Goal: Contribute content: Add original content to the website for others to see

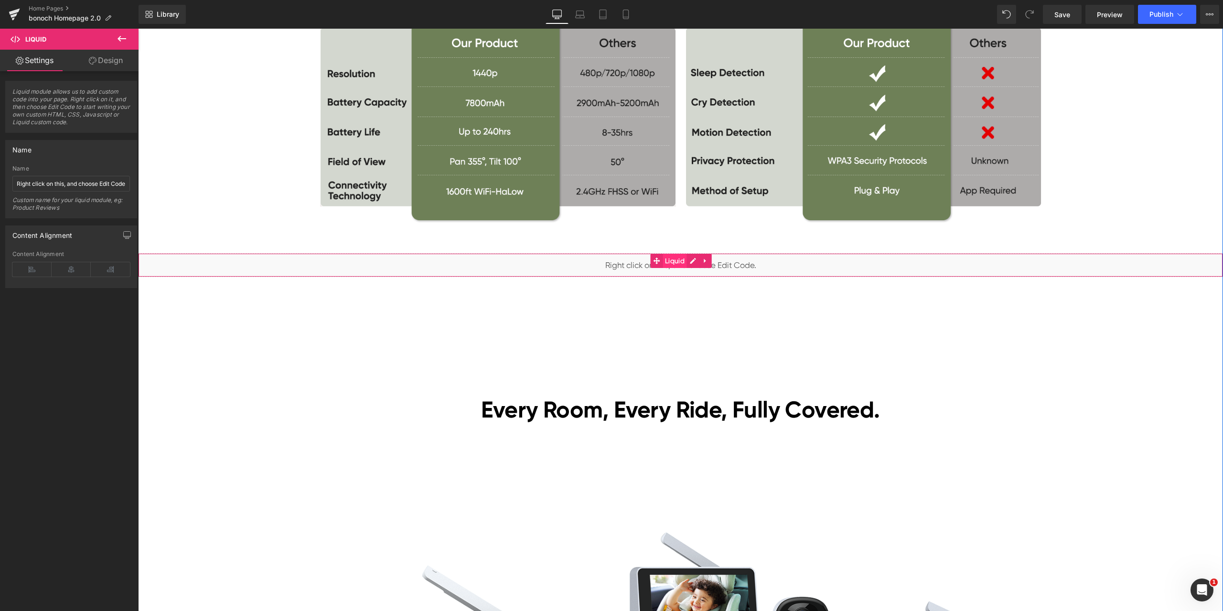
click at [679, 257] on span "Liquid" at bounding box center [675, 261] width 24 height 14
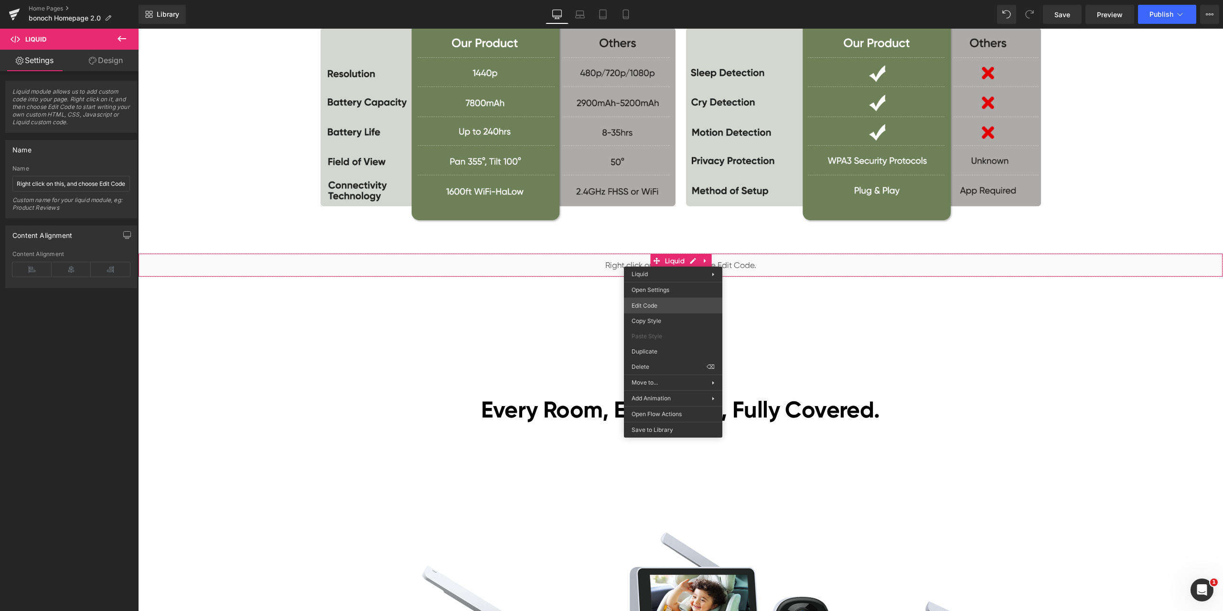
click at [658, 0] on div "Liquid You are previewing how the will restyle your page. You can not edit Elem…" at bounding box center [611, 0] width 1223 height 0
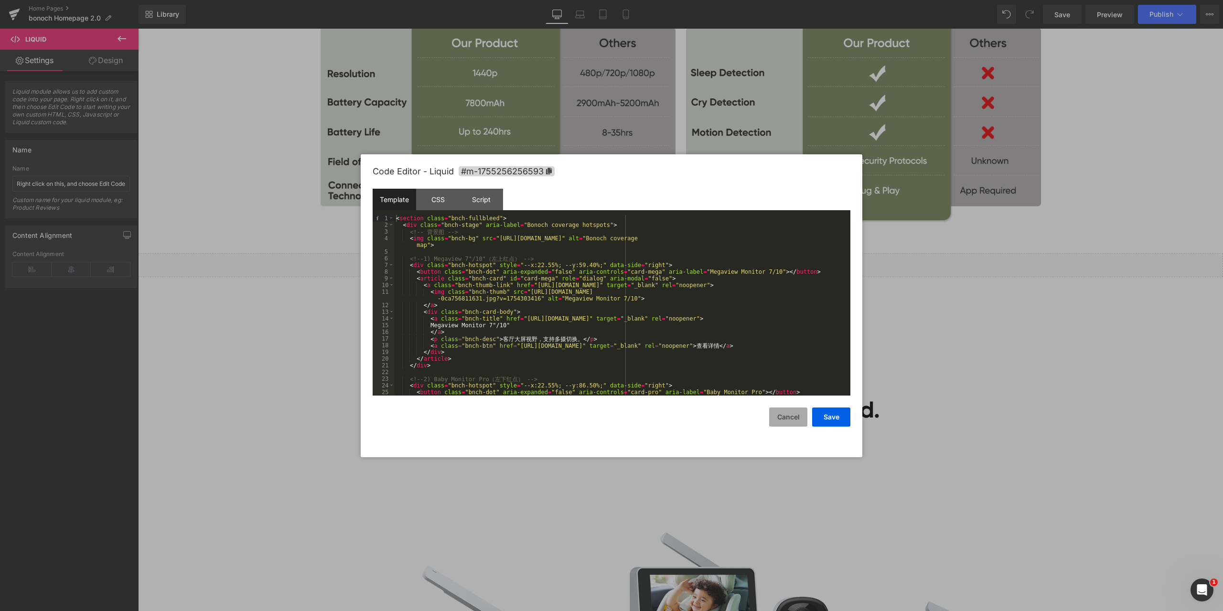
click at [777, 423] on button "Cancel" at bounding box center [788, 417] width 38 height 19
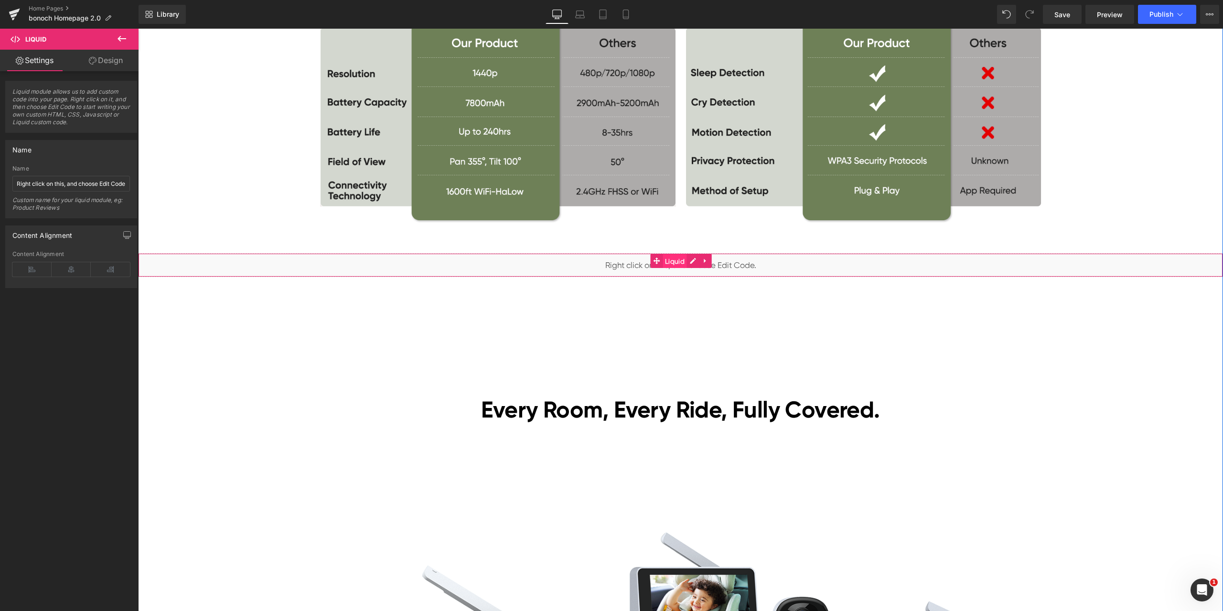
click at [672, 260] on span "Liquid" at bounding box center [675, 261] width 24 height 14
click at [702, 263] on icon at bounding box center [705, 260] width 7 height 7
click at [709, 258] on icon at bounding box center [712, 261] width 7 height 7
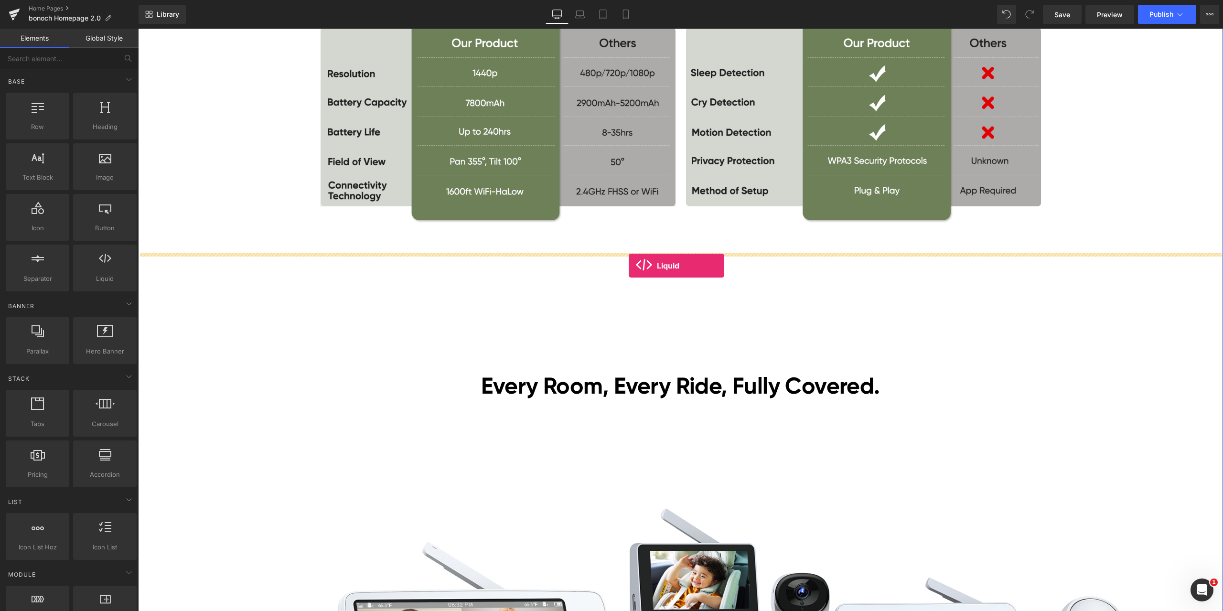
drag, startPoint x: 244, startPoint y: 312, endPoint x: 629, endPoint y: 266, distance: 387.8
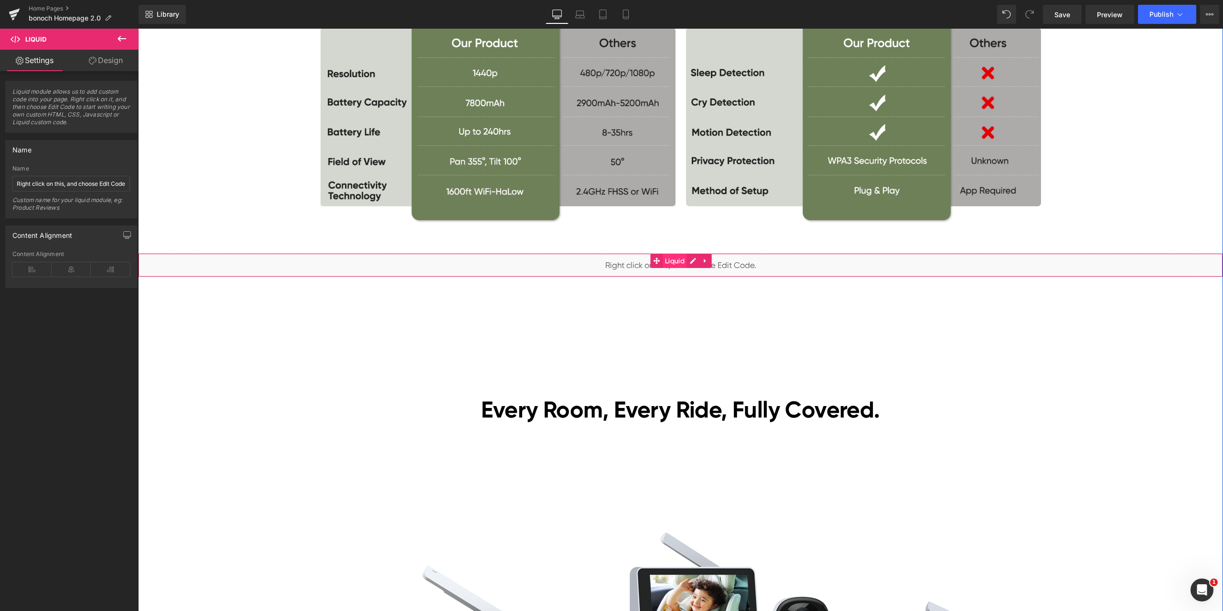
click at [670, 262] on span "Liquid" at bounding box center [675, 261] width 24 height 14
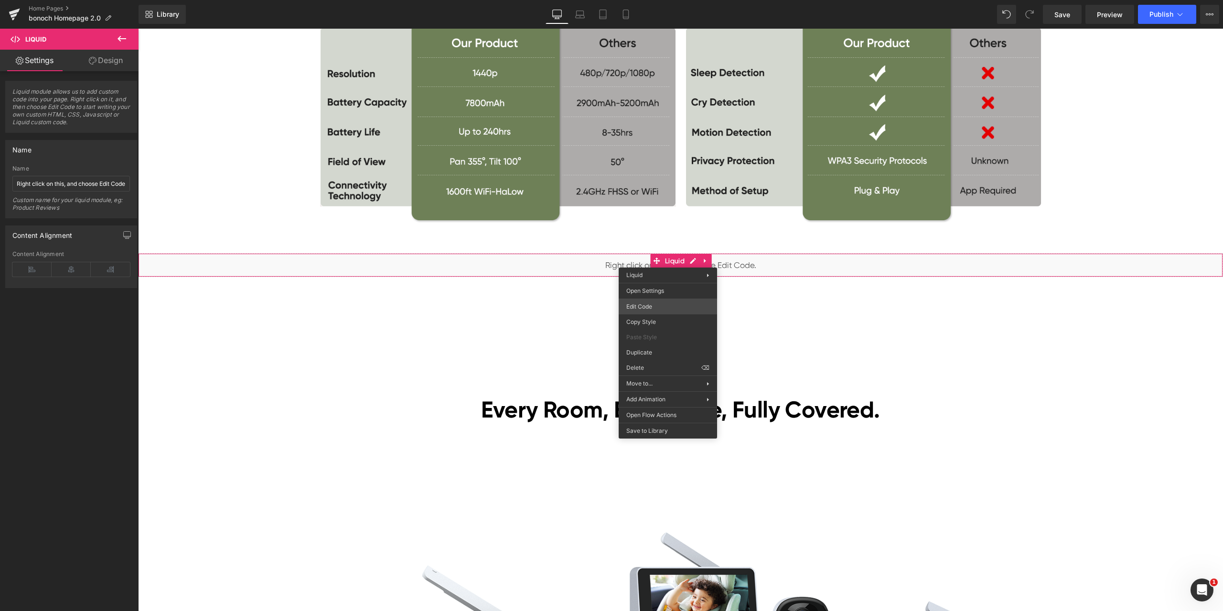
click at [665, 0] on div "Liquid You are previewing how the will restyle your page. You can not edit Elem…" at bounding box center [611, 0] width 1223 height 0
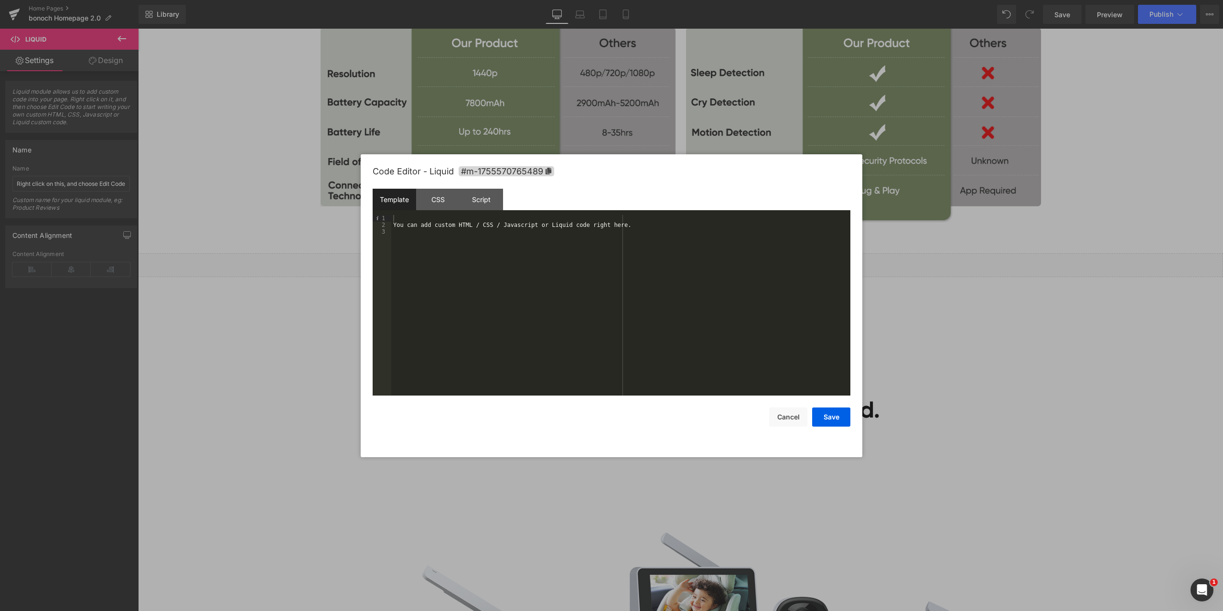
click at [550, 242] on div "You can add custom HTML / CSS / Javascript or Liquid code right here." at bounding box center [620, 312] width 459 height 194
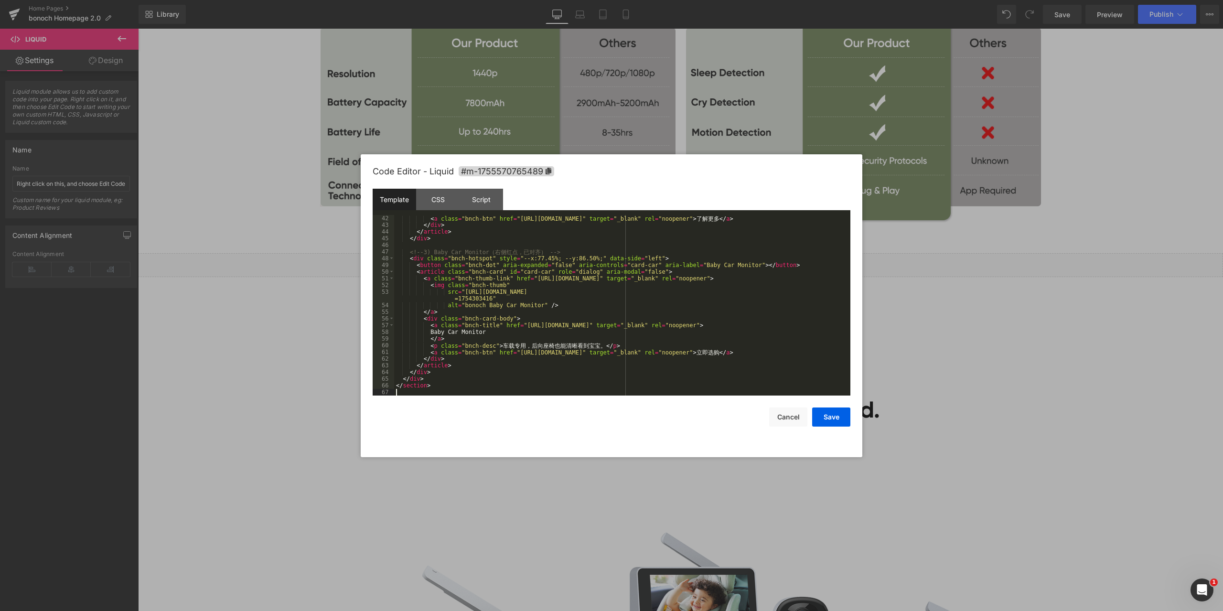
scroll to position [288, 0]
click at [453, 204] on div "CSS" at bounding box center [437, 199] width 43 height 21
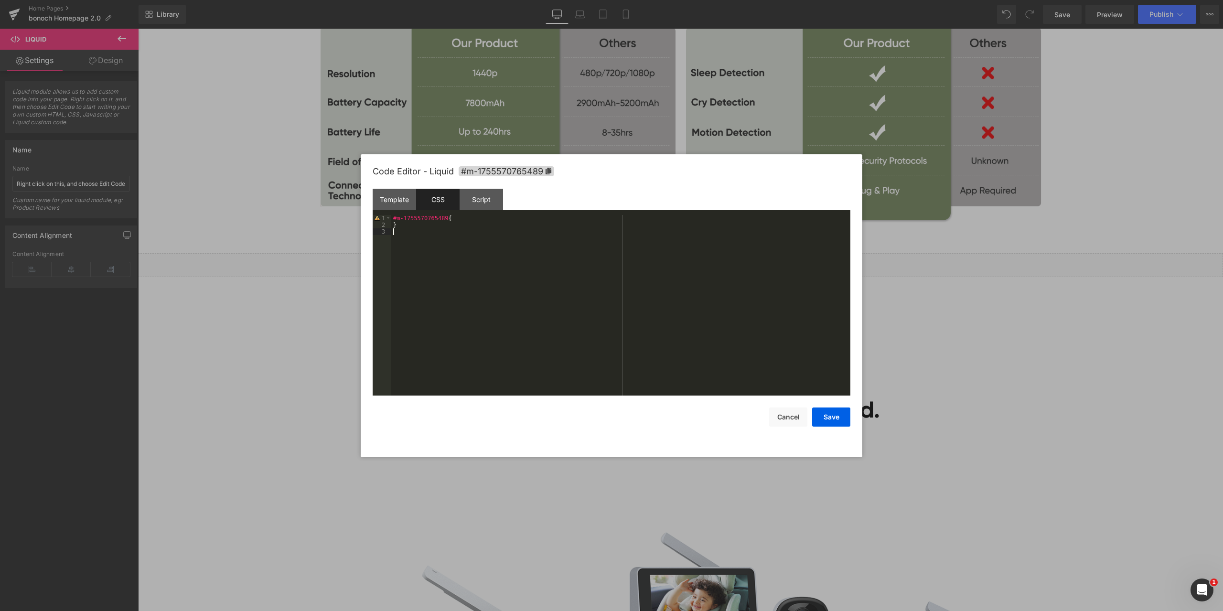
click at [461, 228] on div "#m-1755570765489 { }" at bounding box center [620, 312] width 459 height 194
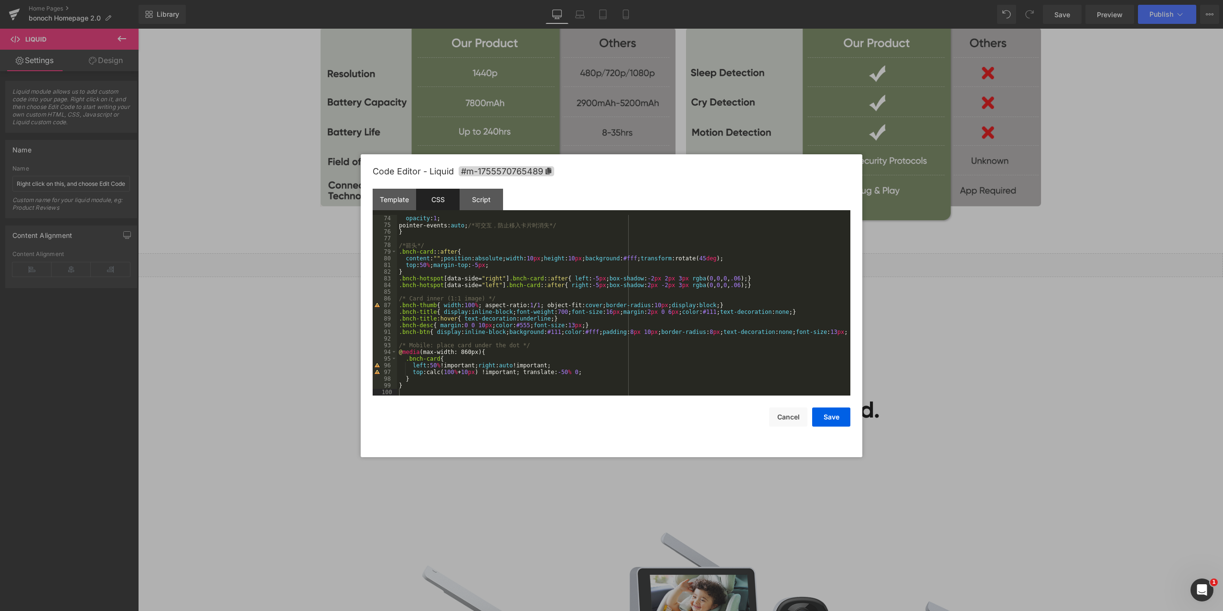
drag, startPoint x: 476, startPoint y: 196, endPoint x: 496, endPoint y: 213, distance: 25.8
click at [476, 196] on div "Script" at bounding box center [481, 199] width 43 height 21
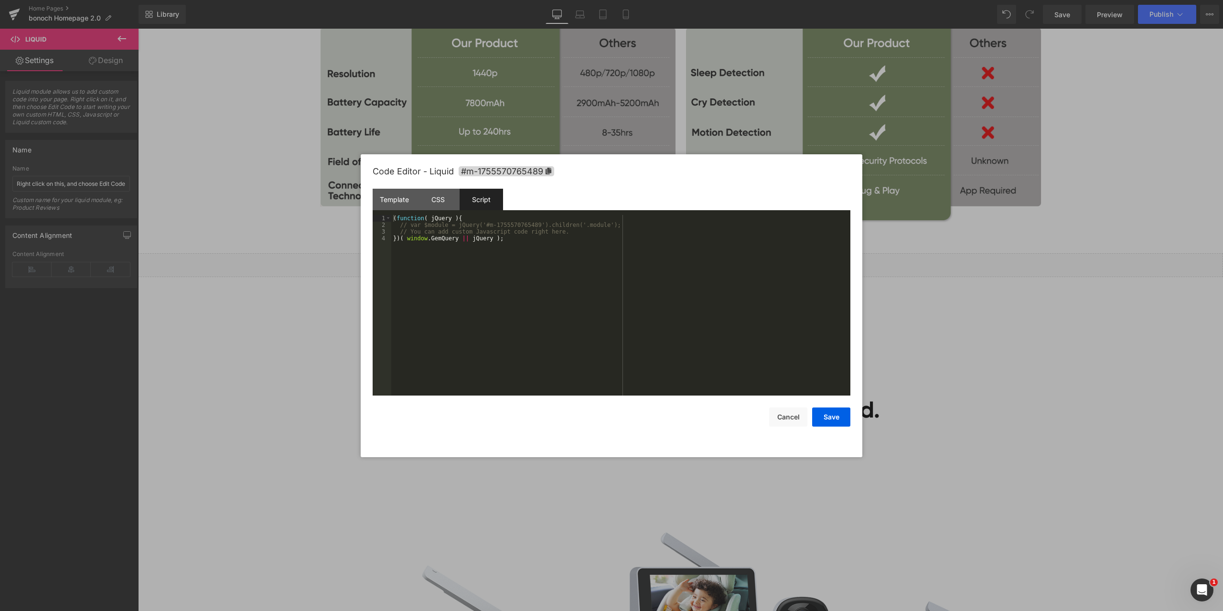
click at [512, 274] on div "( function ( jQuery ) { // var $module = jQuery('#m-1755570765489').children('.…" at bounding box center [620, 312] width 459 height 194
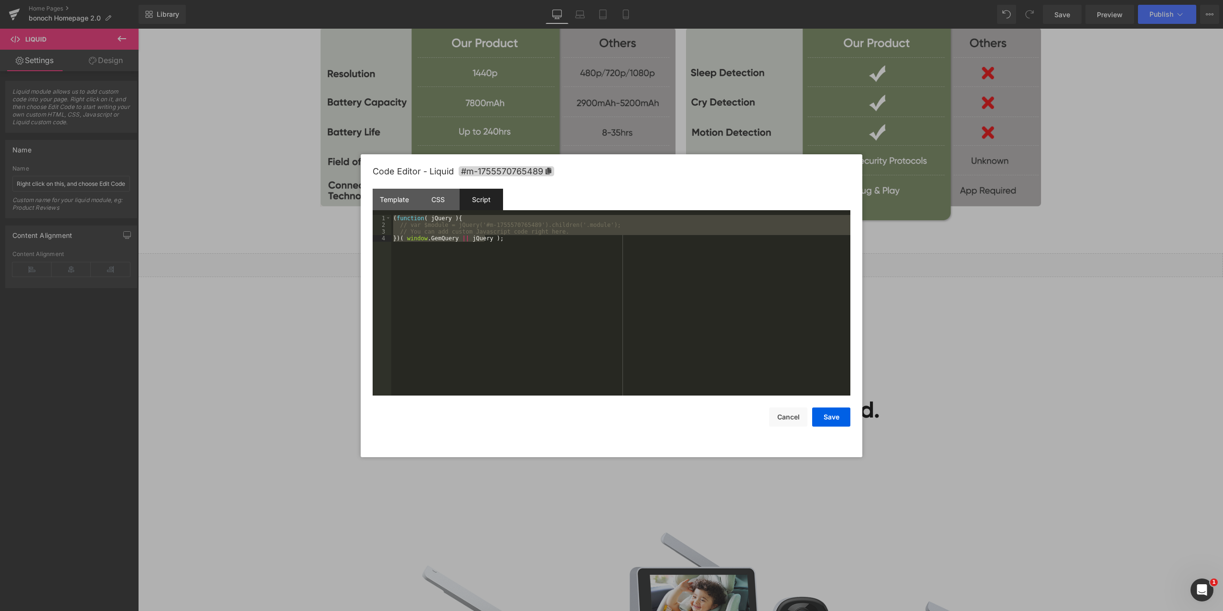
scroll to position [214, 0]
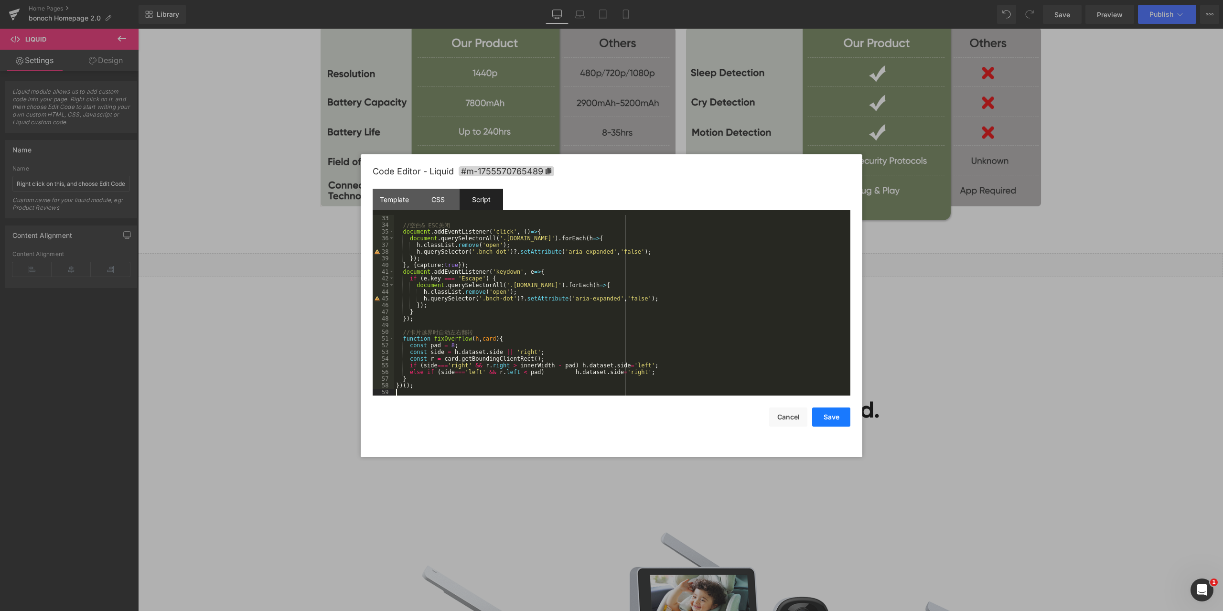
click at [836, 417] on button "Save" at bounding box center [831, 417] width 38 height 19
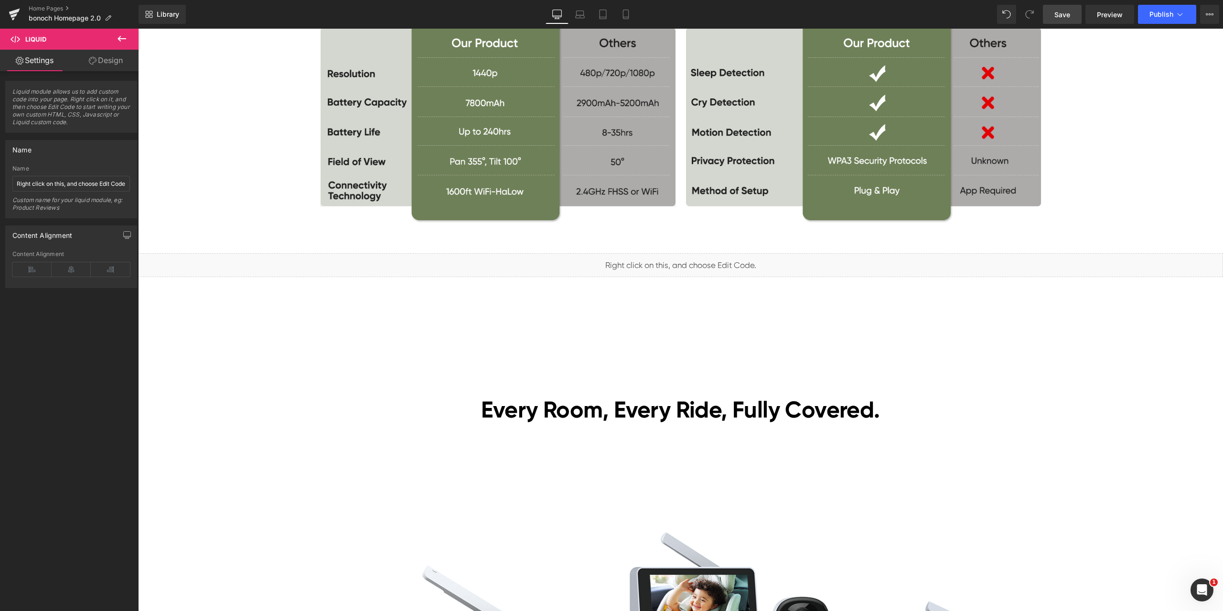
click at [1051, 14] on link "Save" at bounding box center [1062, 14] width 39 height 19
drag, startPoint x: 1093, startPoint y: 394, endPoint x: 1094, endPoint y: 385, distance: 9.6
click at [1093, 394] on div "[DATE][DATE] Sales Heading Lowest Prices of the Year! Heading [DATE]–[DATE] Tex…" at bounding box center [680, 136] width 1085 height 5673
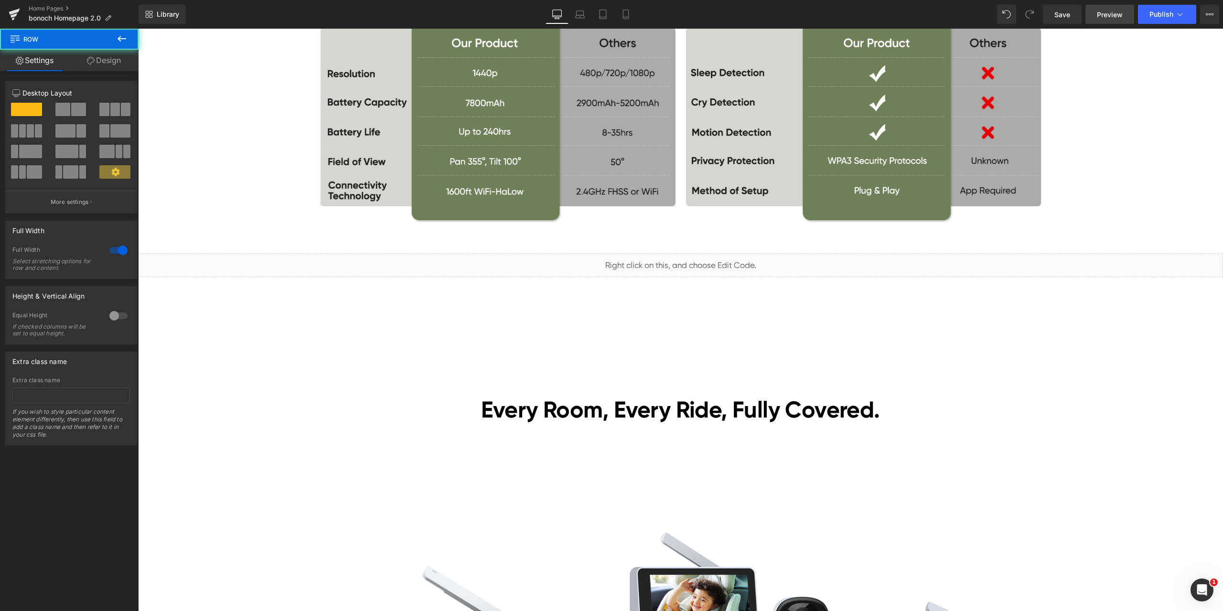
click at [1106, 16] on span "Preview" at bounding box center [1110, 15] width 26 height 10
click at [676, 265] on span "Liquid" at bounding box center [675, 261] width 24 height 14
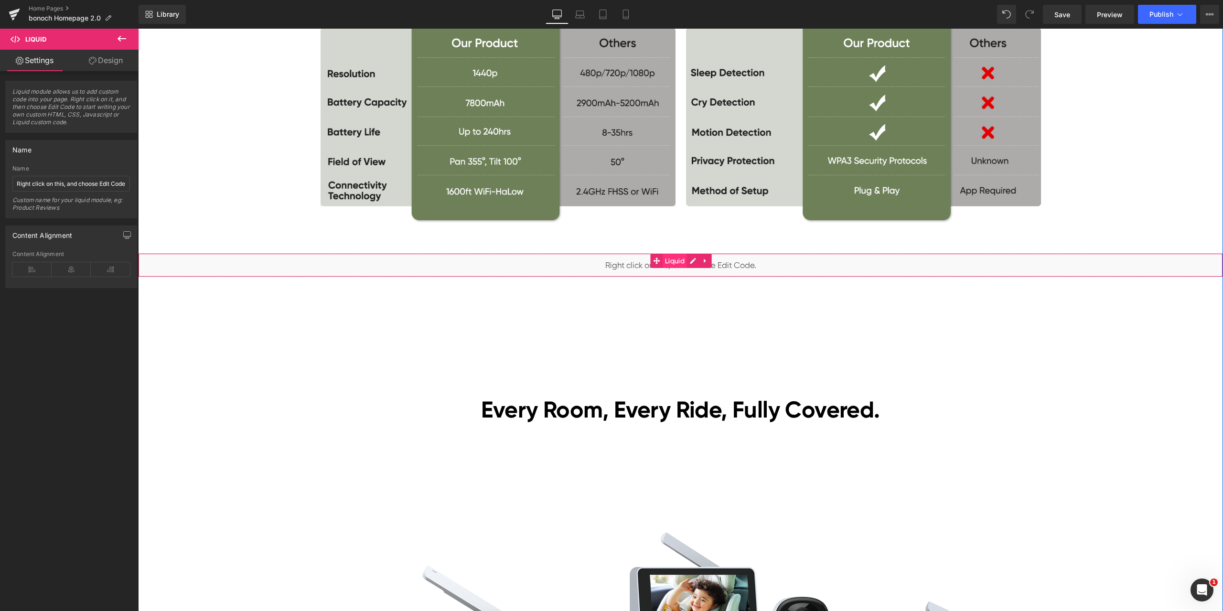
click at [674, 259] on span "Liquid" at bounding box center [675, 261] width 24 height 14
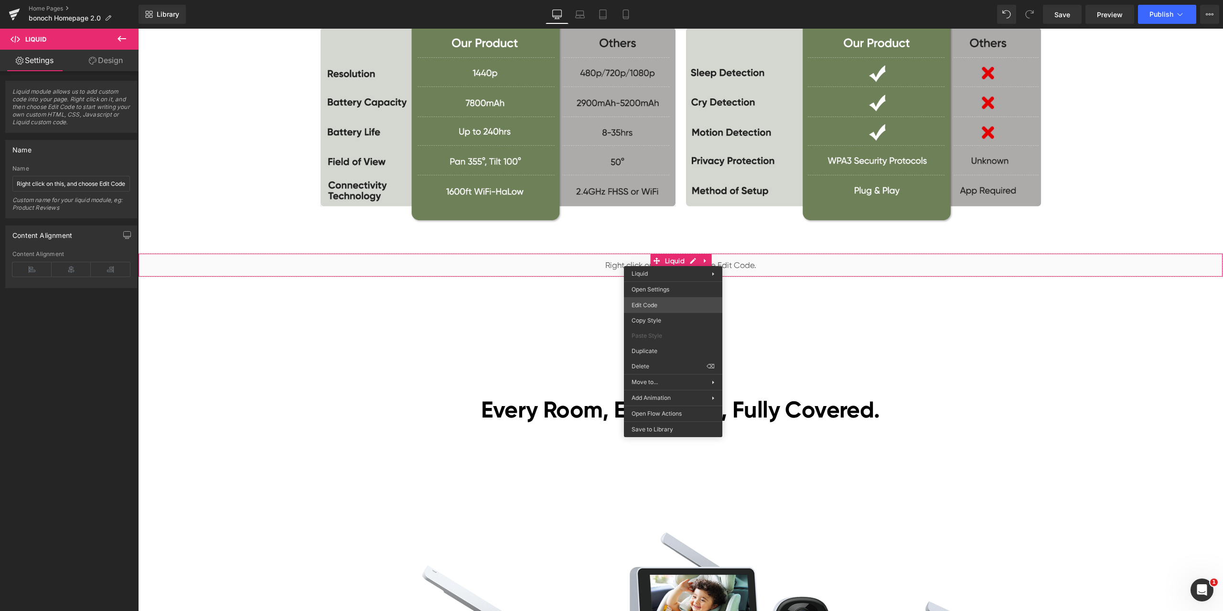
click at [658, 0] on div "Liquid You are previewing how the will restyle your page. You can not edit Elem…" at bounding box center [611, 0] width 1223 height 0
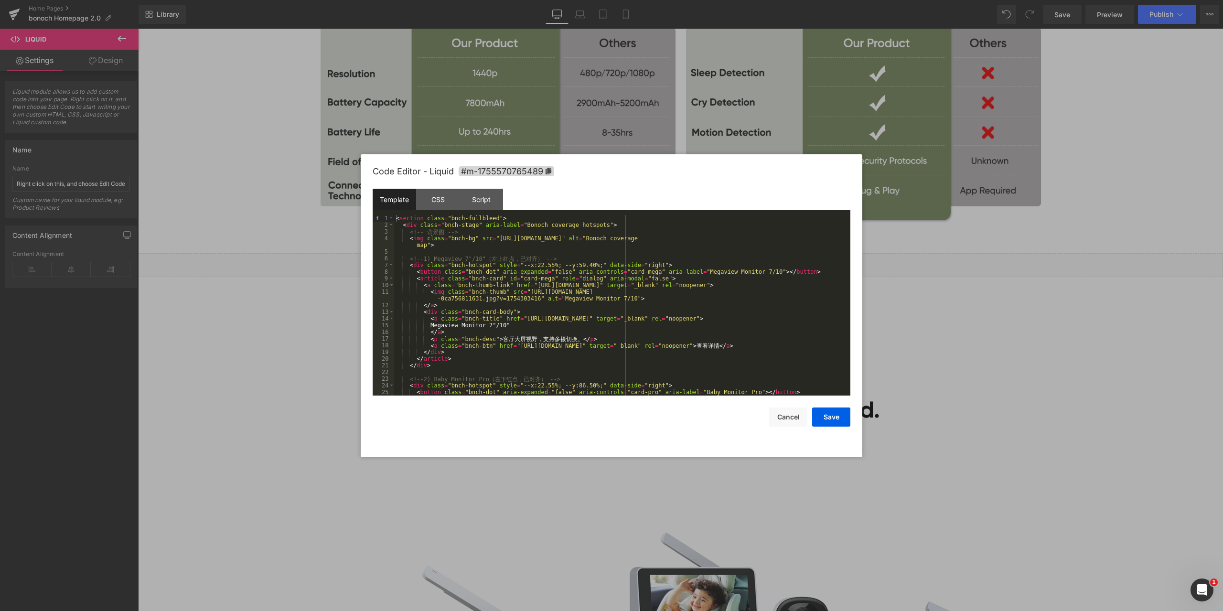
scroll to position [0, 0]
click at [527, 265] on div "< section class = "bnch-fullbleed" > < div class = "bnch-stage" aria-label = "B…" at bounding box center [620, 312] width 452 height 194
click at [526, 264] on div "< section class = "bnch-fullbleed" > < div class = "bnch-stage" aria-label = "B…" at bounding box center [620, 312] width 452 height 194
click at [552, 263] on div "< section class = "bnch-fullbleed" > < div class = "bnch-stage" aria-label = "B…" at bounding box center [620, 312] width 452 height 194
click at [645, 260] on div "< section class = "bnch-fullbleed" > < div class = "bnch-stage" aria-label = "B…" at bounding box center [620, 312] width 452 height 194
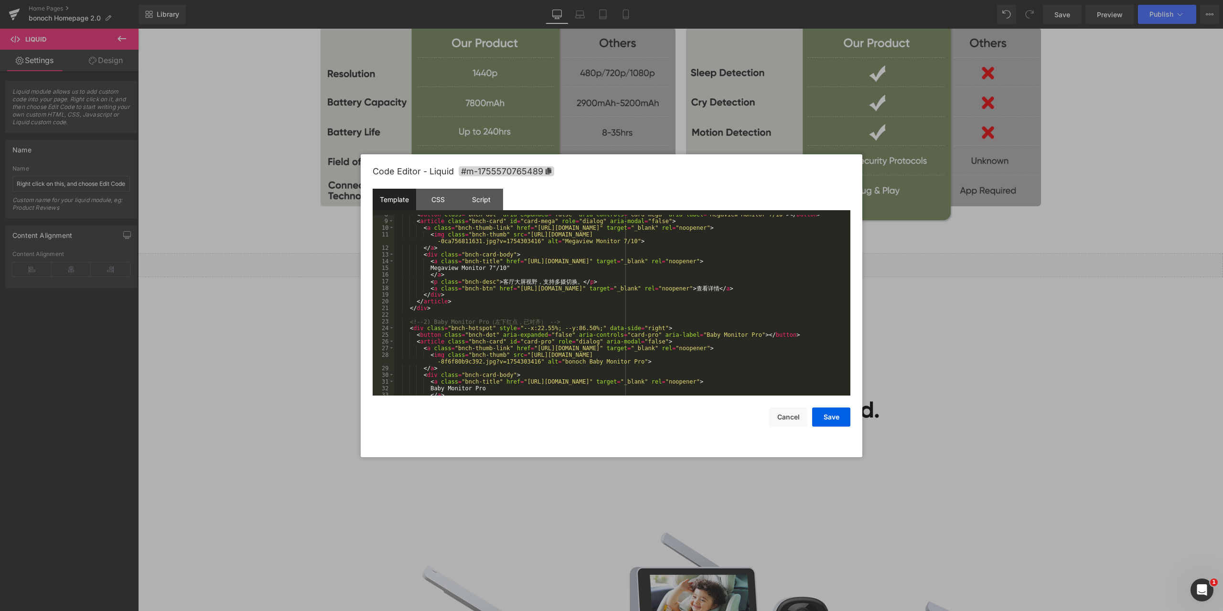
scroll to position [57, 0]
click at [517, 327] on div "< button class = "bnch-dot" aria-expanded = "false" aria-controls = "card-mega"…" at bounding box center [620, 308] width 452 height 194
click at [528, 327] on div "< button class = "bnch-dot" aria-expanded = "false" aria-controls = "card-mega"…" at bounding box center [620, 308] width 452 height 194
click at [553, 328] on div "< button class = "bnch-dot" aria-expanded = "false" aria-controls = "card-mega"…" at bounding box center [620, 308] width 452 height 194
click at [562, 327] on div "< button class = "bnch-dot" aria-expanded = "false" aria-controls = "card-mega"…" at bounding box center [620, 308] width 452 height 194
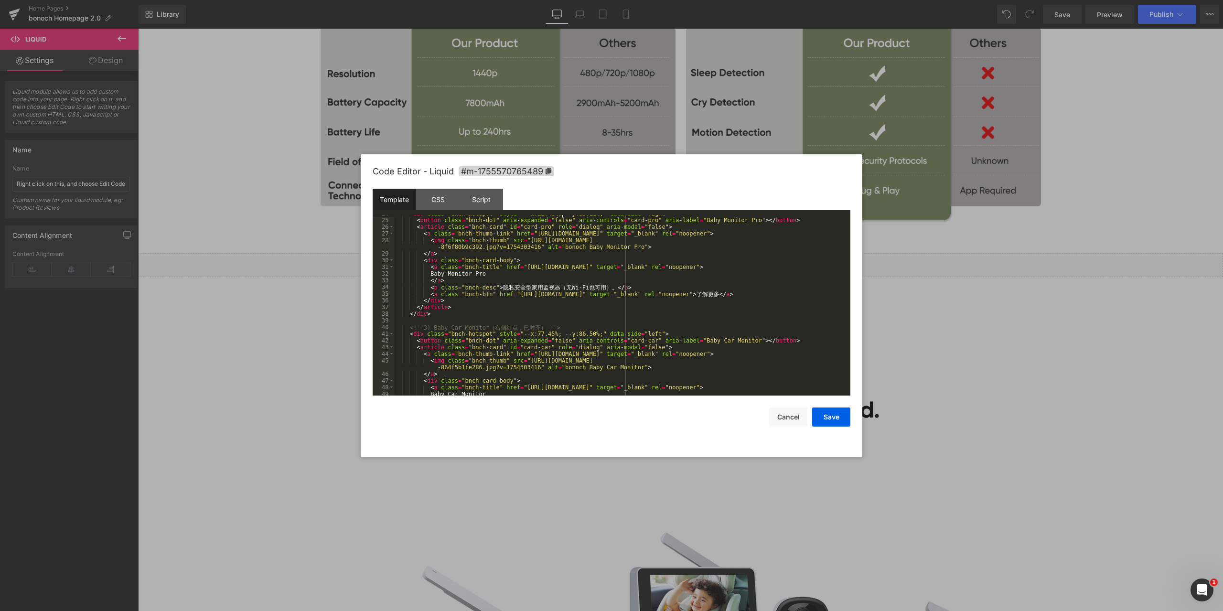
scroll to position [172, 0]
click at [527, 334] on div "< div class = "bnch-hotspot" style = "--x:22.48%; --y:83.11%;" data-side = "rig…" at bounding box center [620, 307] width 452 height 194
click at [553, 333] on div "< div class = "bnch-hotspot" style = "--x:22.48%; --y:83.11%;" data-side = "rig…" at bounding box center [620, 307] width 452 height 194
click at [561, 332] on div "< div class = "bnch-hotspot" style = "--x:22.48%; --y:83.11%;" data-side = "rig…" at bounding box center [620, 307] width 452 height 194
click at [661, 322] on div "< div class = "bnch-hotspot" style = "--x:22.48%; --y:83.11%;" data-side = "rig…" at bounding box center [620, 307] width 452 height 194
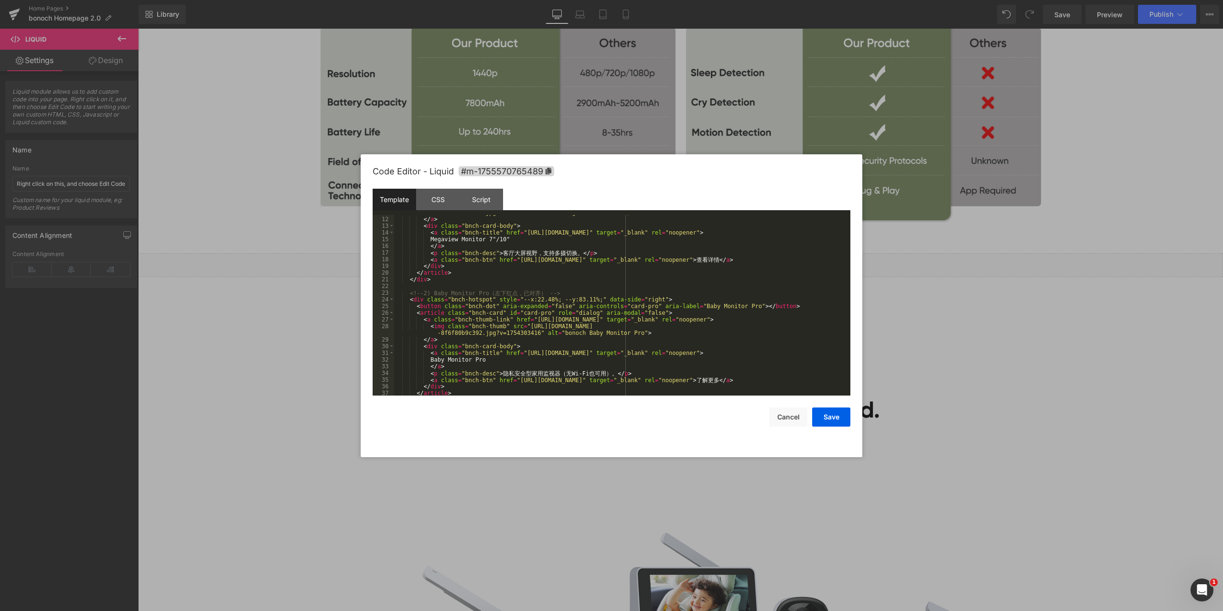
scroll to position [143, 0]
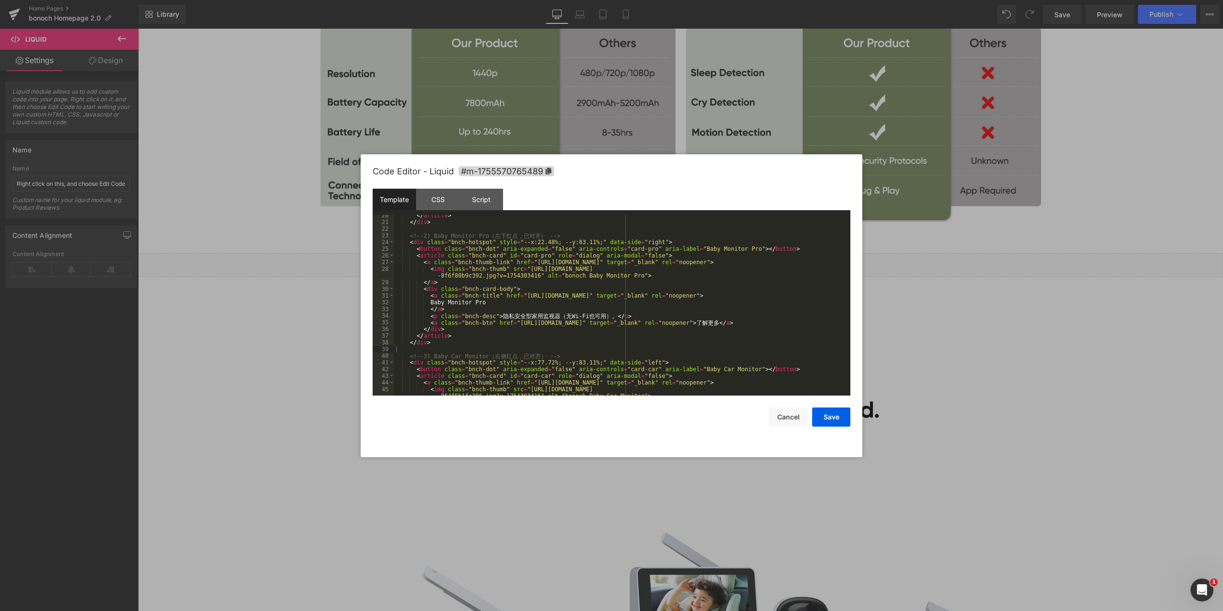
click at [580, 315] on div "</ article > </ div > <!-- 2) Baby Monitor Pro （ 左 下 红 点 ， 已 对 齐 ） --> < div cl…" at bounding box center [620, 312] width 452 height 201
drag, startPoint x: 485, startPoint y: 315, endPoint x: 602, endPoint y: 314, distance: 117.1
click at [602, 314] on div "</ article > </ div > <!-- 2) Baby Monitor Pro （ 左 下 红 点 ， 已 对 齐 ） --> < div cl…" at bounding box center [620, 312] width 452 height 201
click at [827, 415] on button "Save" at bounding box center [831, 417] width 38 height 19
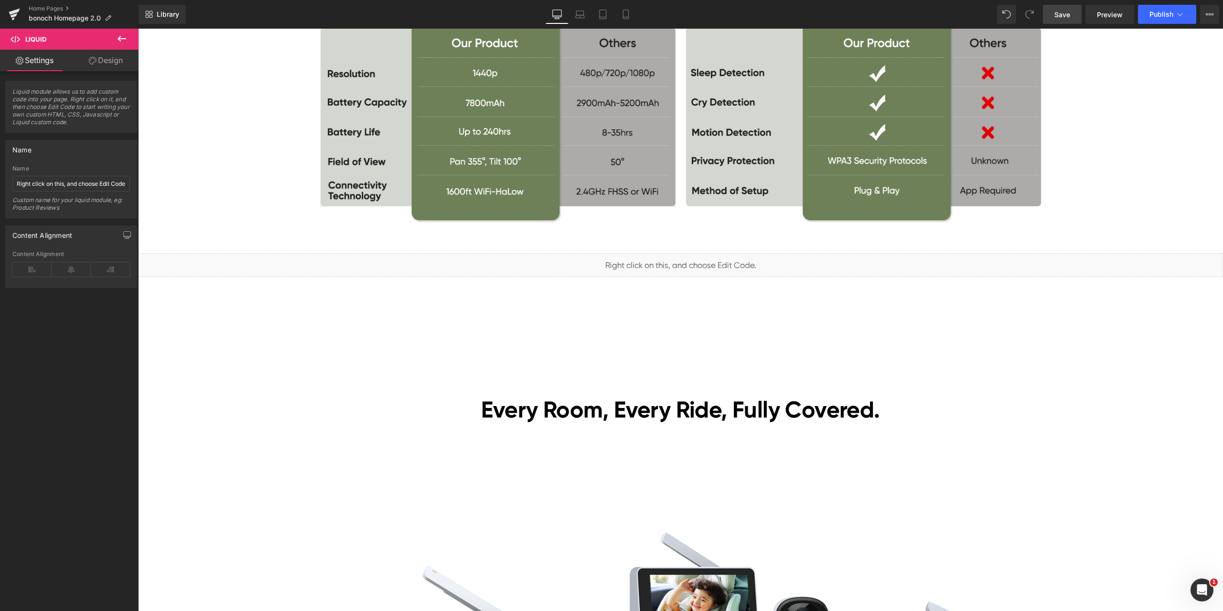
click at [1077, 14] on link "Save" at bounding box center [1062, 14] width 39 height 19
click at [1113, 16] on span "Preview" at bounding box center [1110, 15] width 26 height 10
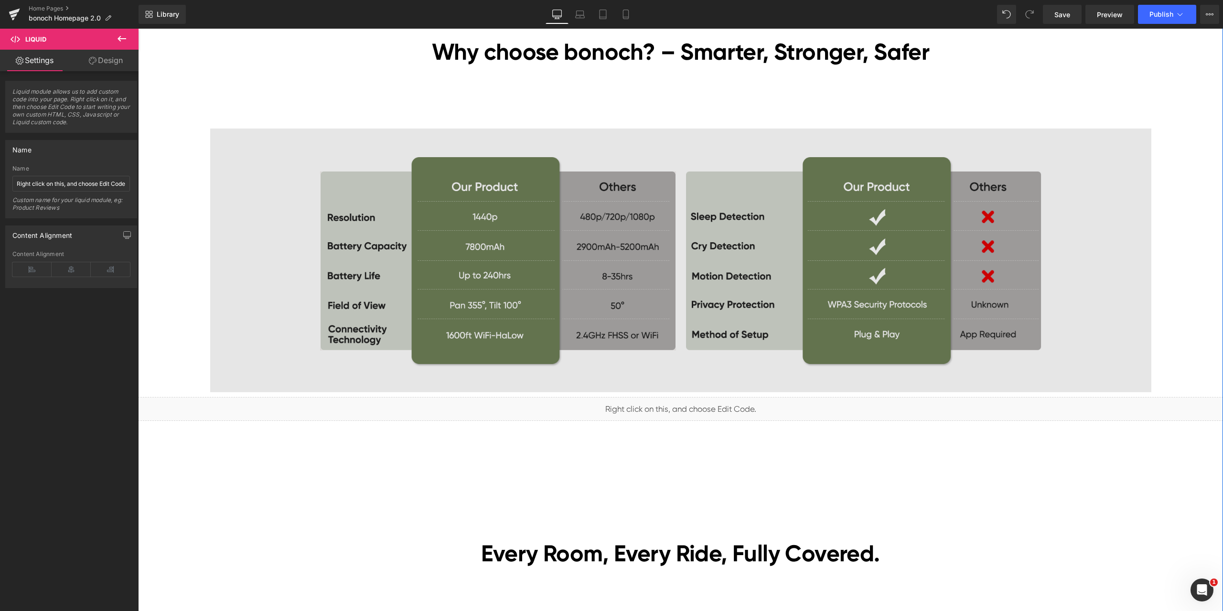
scroll to position [2628, 0]
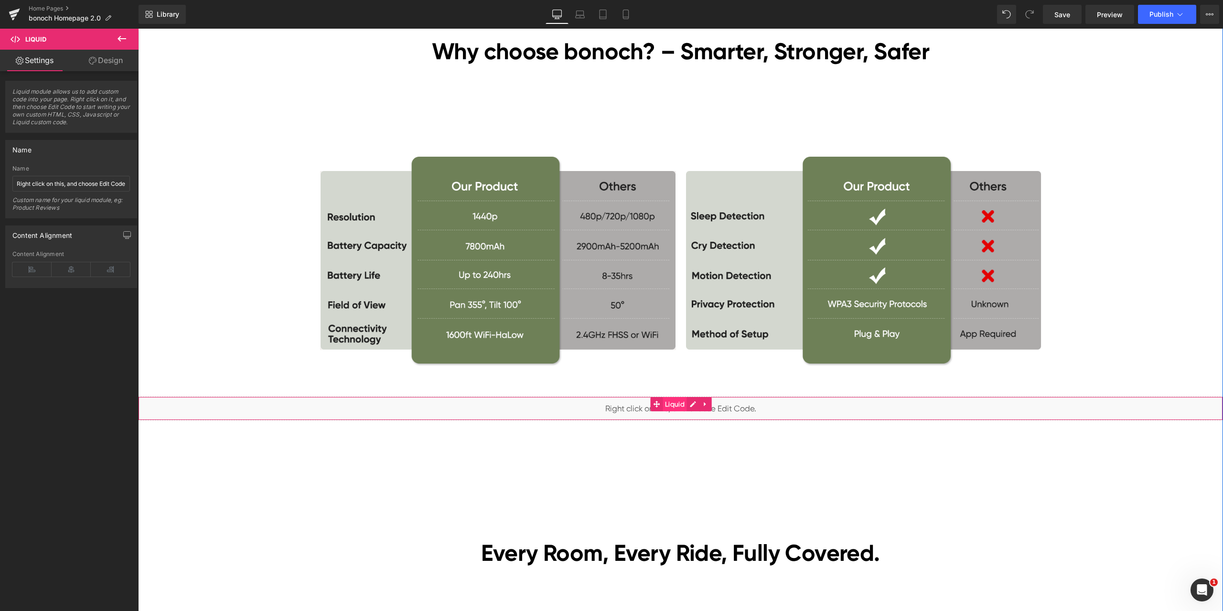
click at [673, 405] on span "Liquid" at bounding box center [675, 404] width 24 height 14
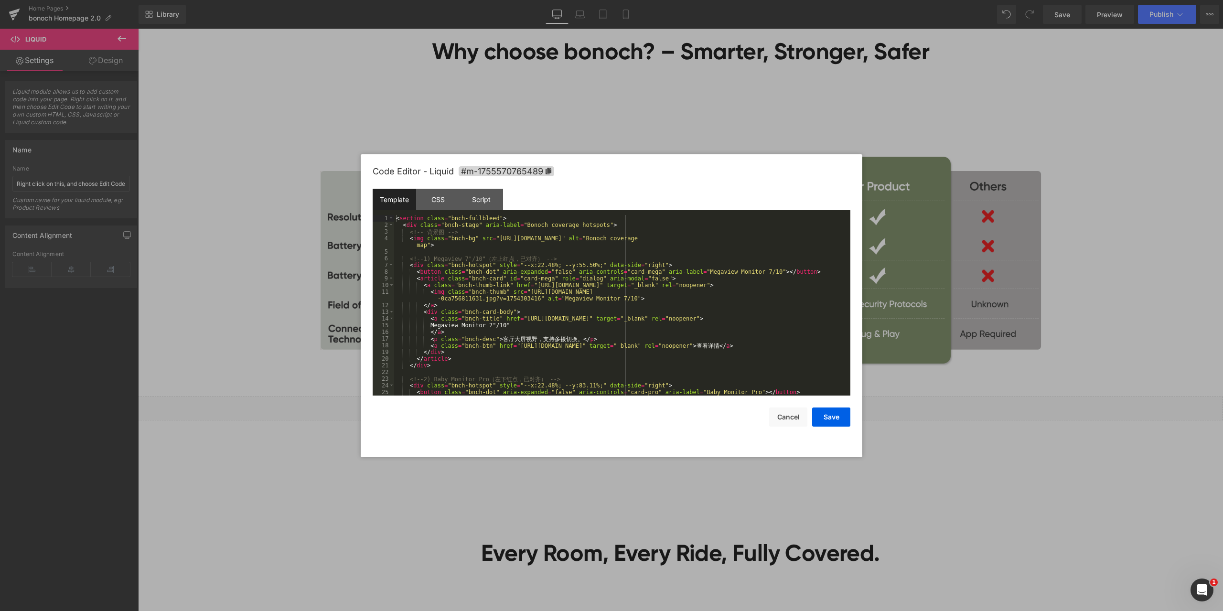
click at [667, 0] on div "Liquid You are previewing how the will restyle your page. You can not edit Elem…" at bounding box center [611, 0] width 1223 height 0
drag, startPoint x: 730, startPoint y: 344, endPoint x: 750, endPoint y: 345, distance: 20.5
click at [750, 345] on div "< section class = "bnch-fullbleed" > < div class = "bnch-stage" aria-label = "B…" at bounding box center [620, 312] width 452 height 194
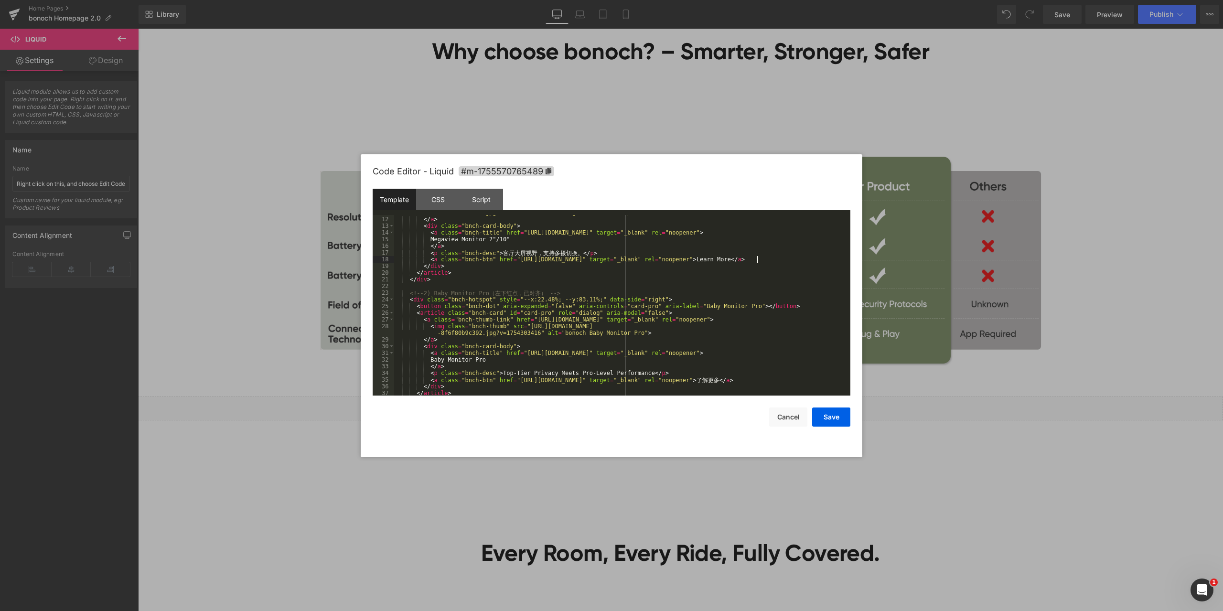
scroll to position [143, 0]
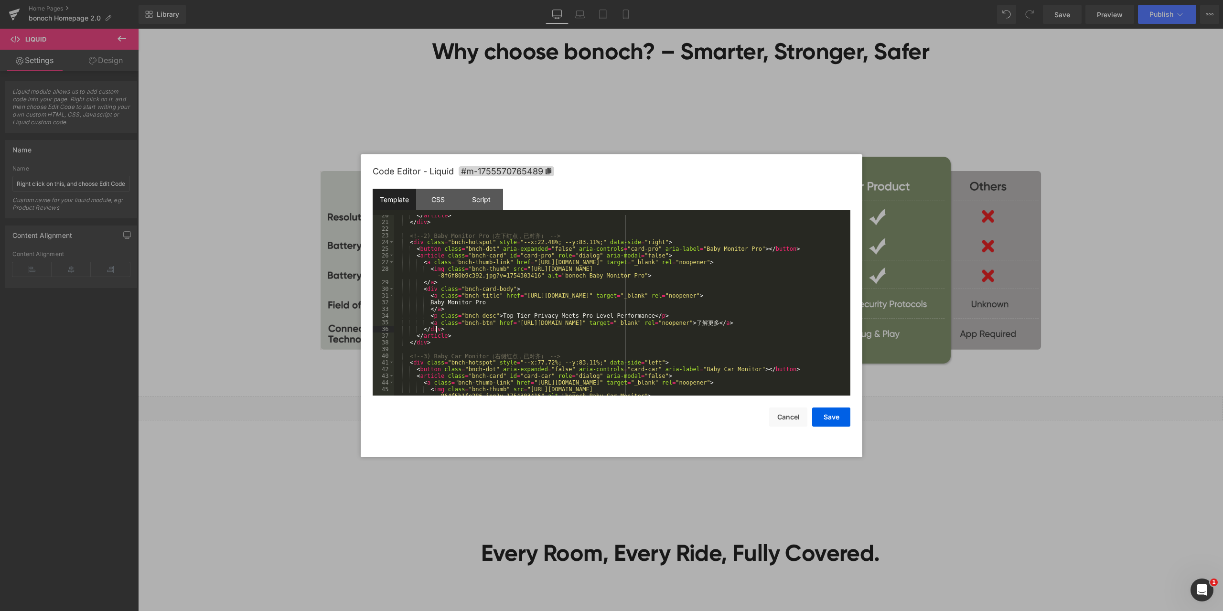
click at [741, 326] on div "</ article > </ div > <!-- 2) Baby Monitor Pro （ 左 下 红 点 ， 已 对 齐 ） --> < div cl…" at bounding box center [620, 312] width 452 height 201
drag, startPoint x: 742, startPoint y: 321, endPoint x: 762, endPoint y: 320, distance: 19.6
click at [762, 320] on div "</ article > </ div > <!-- 2) Baby Monitor Pro （ 左 下 红 点 ， 已 对 齐 ） --> < div cl…" at bounding box center [620, 312] width 452 height 201
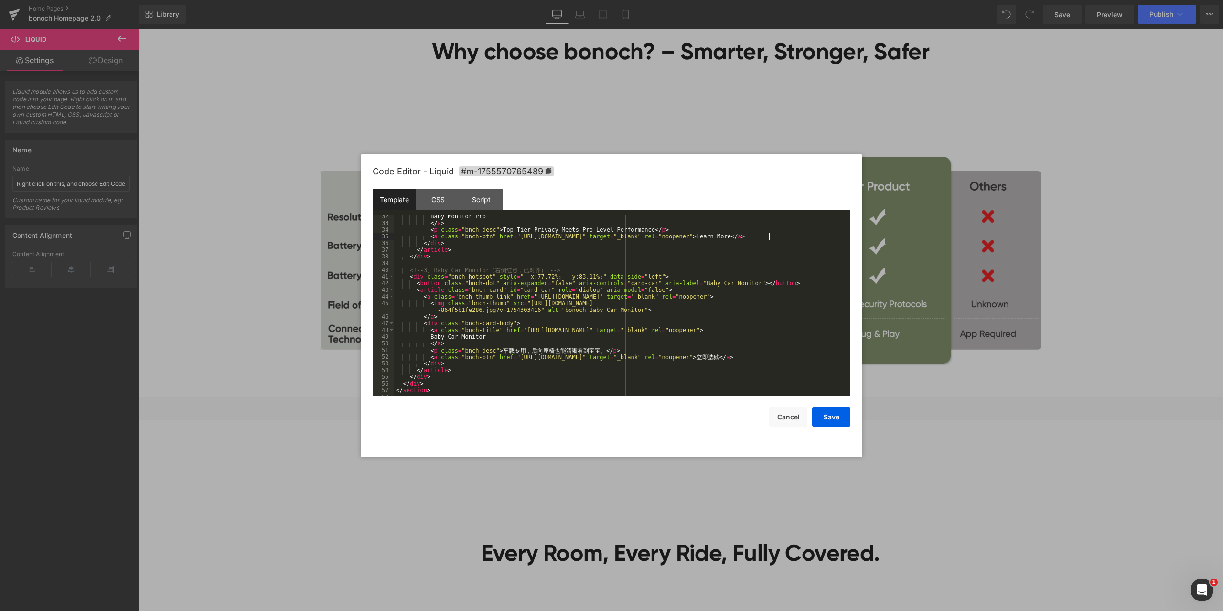
scroll to position [234, 0]
drag, startPoint x: 722, startPoint y: 352, endPoint x: 743, endPoint y: 351, distance: 21.0
click at [743, 351] on div "</ a > < p class = "bnch-desc" > Top-Tier Privacy Meets Pro-Level Performance <…" at bounding box center [620, 312] width 452 height 194
click at [826, 415] on button "Save" at bounding box center [831, 417] width 38 height 19
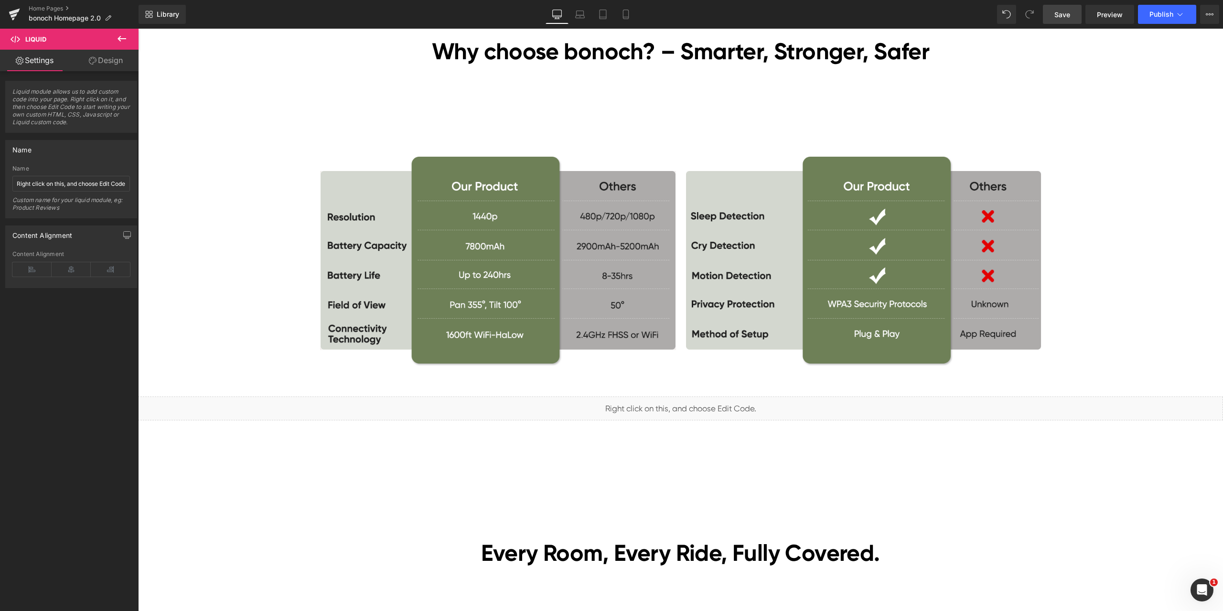
click at [1070, 14] on span "Save" at bounding box center [1062, 15] width 16 height 10
click at [672, 403] on span "Liquid" at bounding box center [675, 404] width 24 height 14
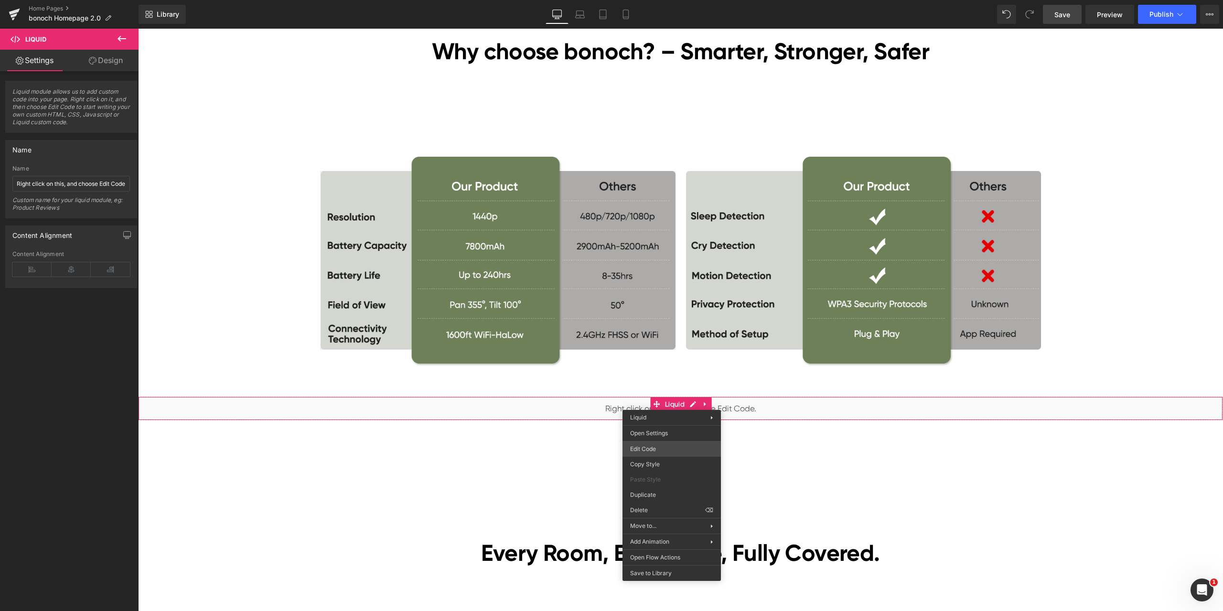
click at [658, 0] on div "Liquid You are previewing how the will restyle your page. You can not edit Elem…" at bounding box center [611, 0] width 1223 height 0
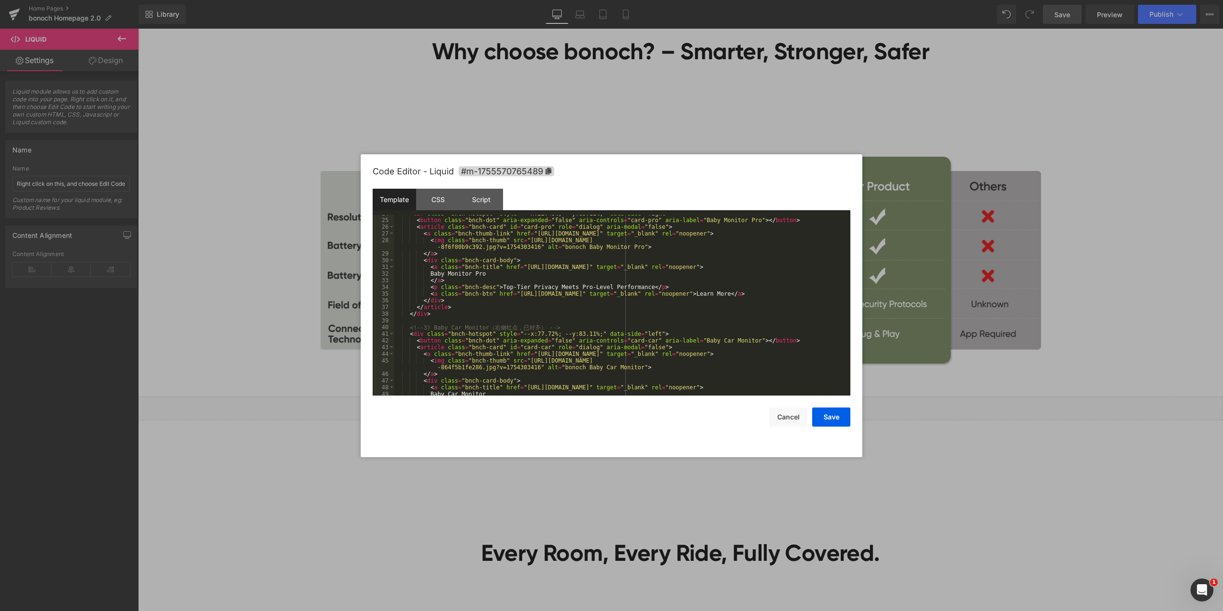
scroll to position [229, 0]
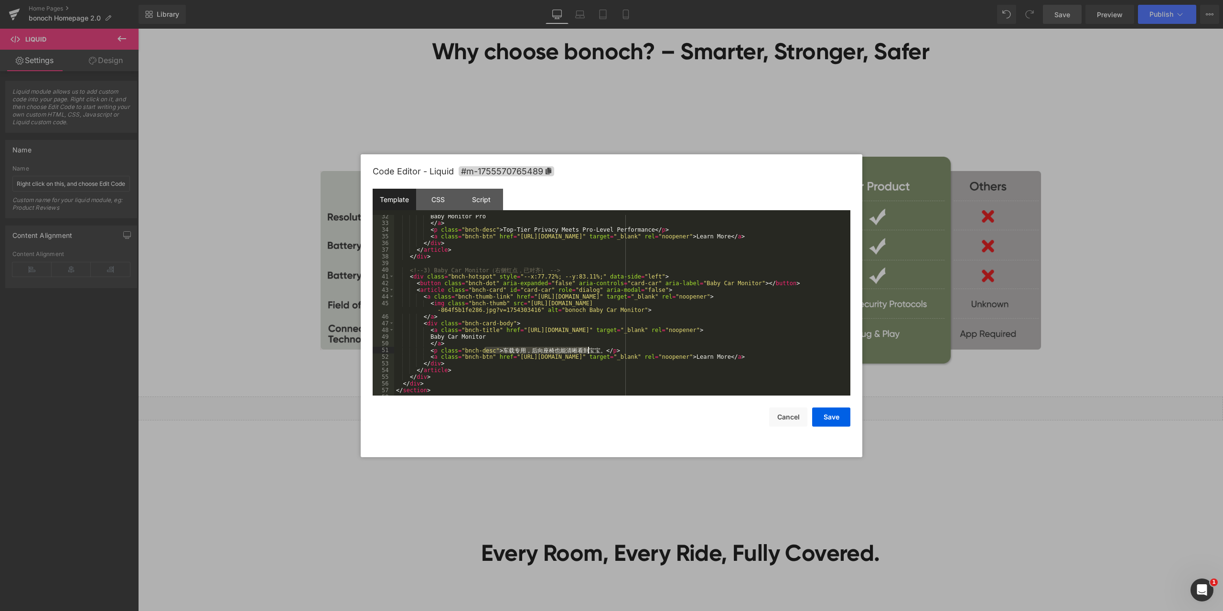
drag, startPoint x: 487, startPoint y: 350, endPoint x: 587, endPoint y: 350, distance: 99.9
click at [587, 350] on div "Baby Monitor Pro </ a > < p class = "bnch-desc" > Top-Tier Privacy Meets Pro-Le…" at bounding box center [620, 310] width 452 height 194
click at [838, 418] on button "Save" at bounding box center [831, 417] width 38 height 19
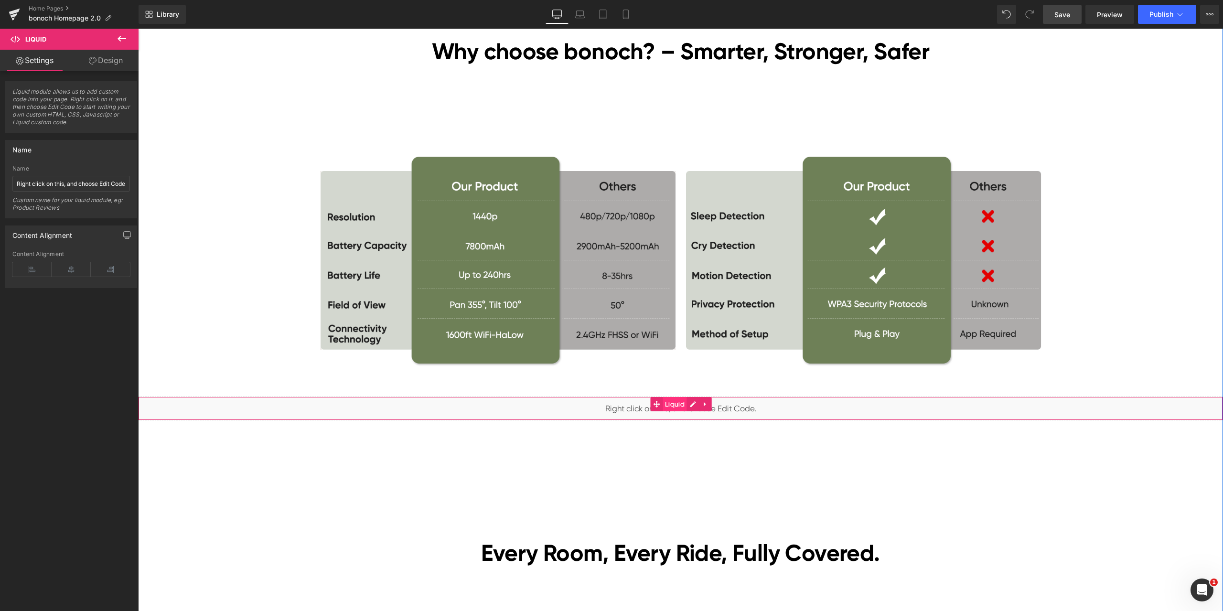
click at [672, 407] on span "Liquid" at bounding box center [675, 404] width 24 height 14
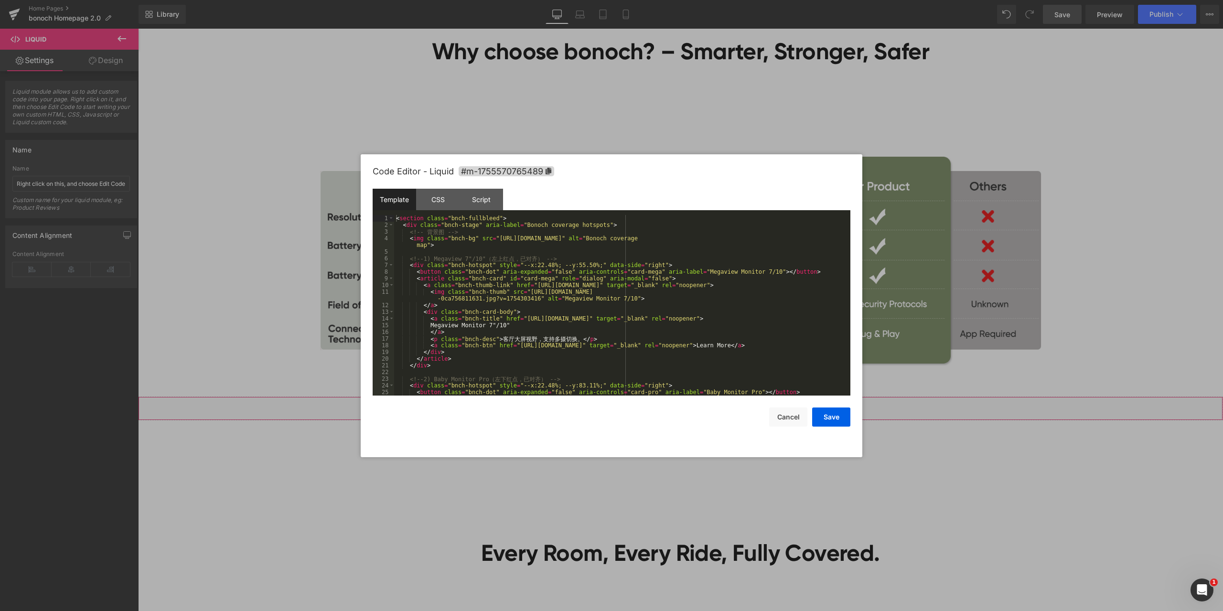
click at [650, 0] on div "Liquid You are previewing how the will restyle your page. You can not edit Elem…" at bounding box center [611, 0] width 1223 height 0
click at [499, 336] on div "< section class = "bnch-fullbleed" > < div class = "bnch-stage" aria-label = "B…" at bounding box center [620, 312] width 452 height 194
drag, startPoint x: 486, startPoint y: 338, endPoint x: 564, endPoint y: 336, distance: 77.4
click at [564, 336] on div "< section class = "bnch-fullbleed" > < div class = "bnch-stage" aria-label = "B…" at bounding box center [620, 312] width 452 height 194
click at [832, 417] on button "Save" at bounding box center [831, 417] width 38 height 19
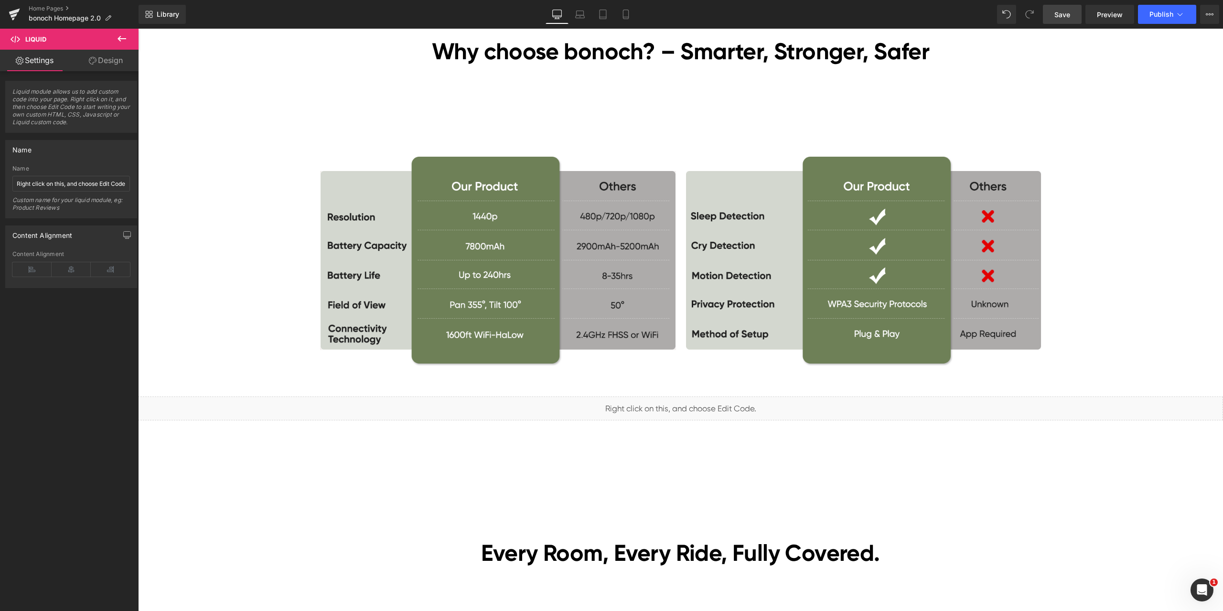
click at [1063, 13] on span "Save" at bounding box center [1062, 15] width 16 height 10
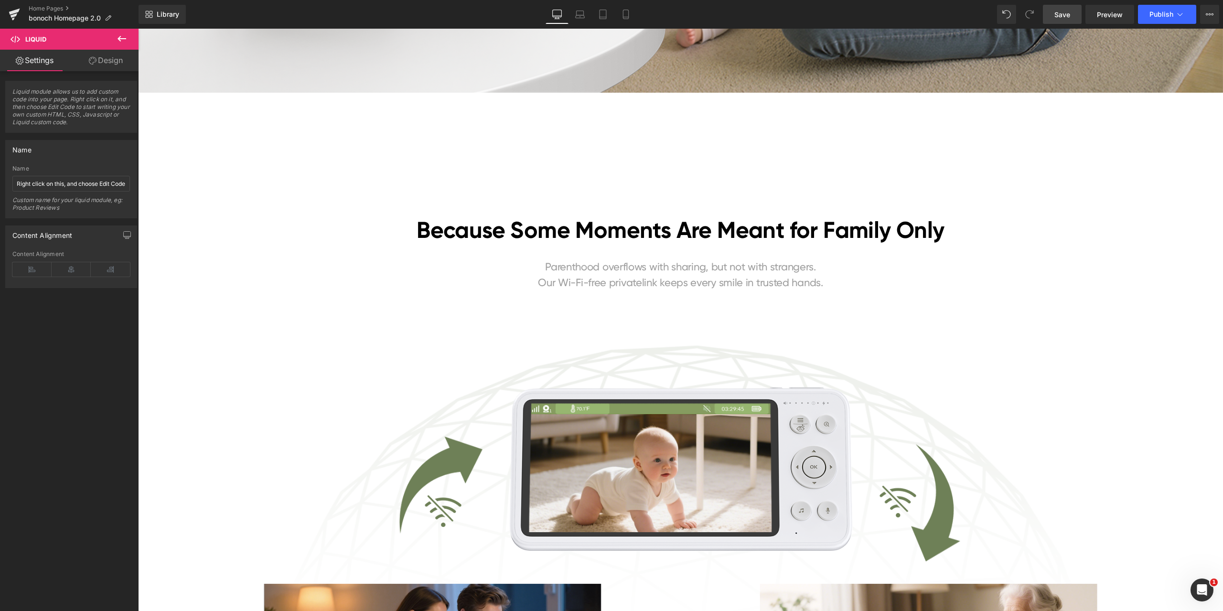
scroll to position [717, 0]
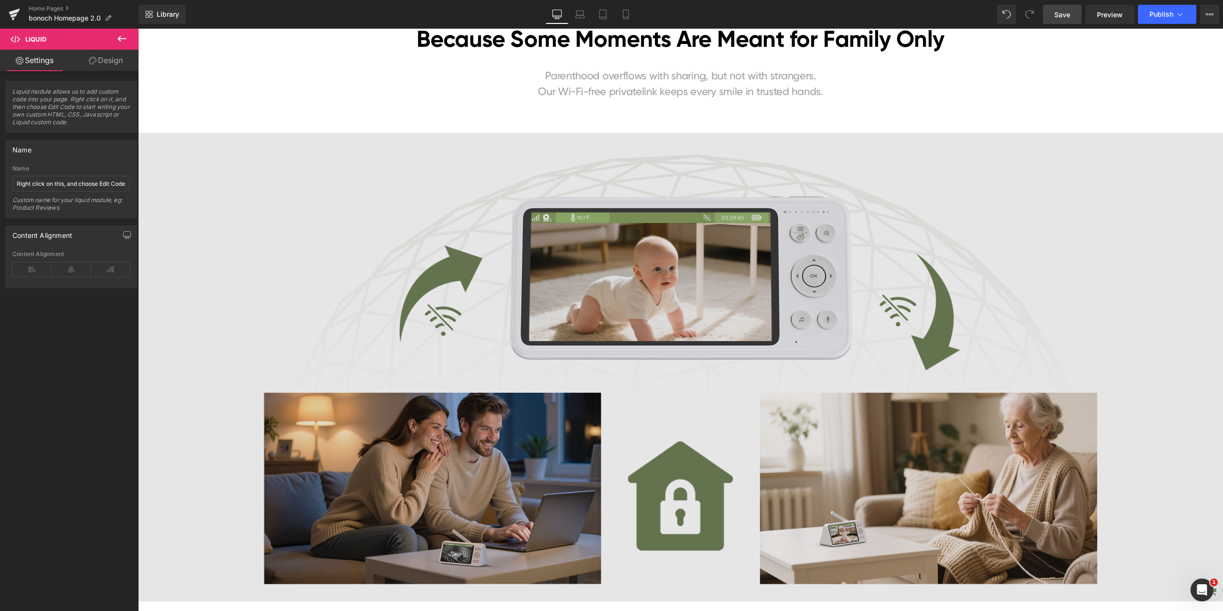
click at [726, 338] on img at bounding box center [680, 367] width 1085 height 469
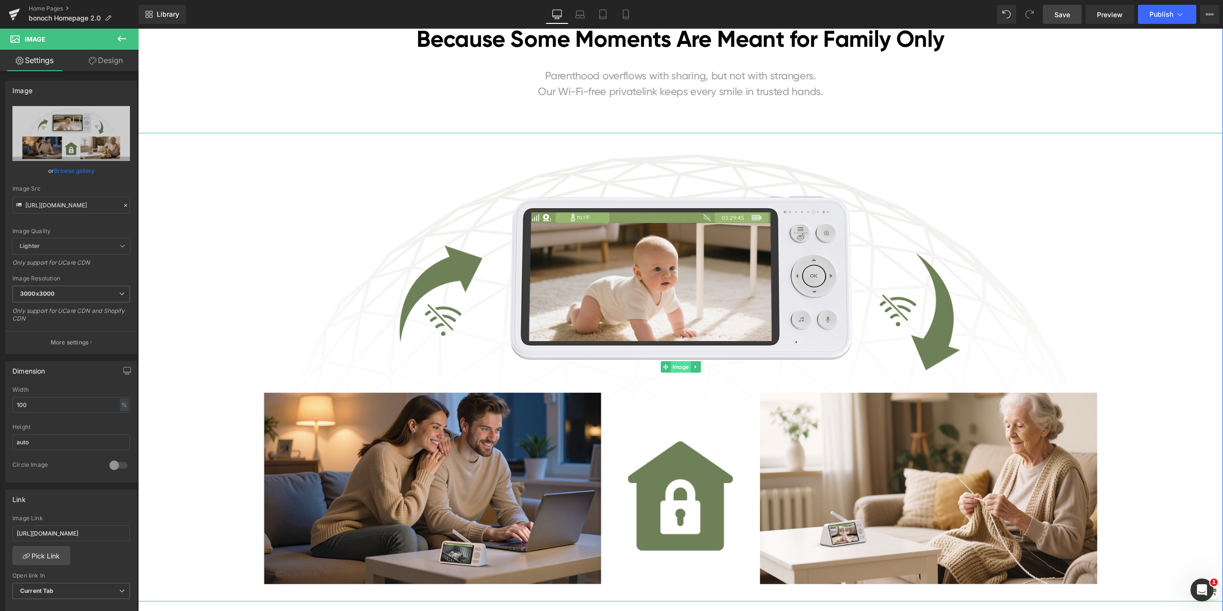
click at [680, 368] on span "Image" at bounding box center [681, 366] width 20 height 11
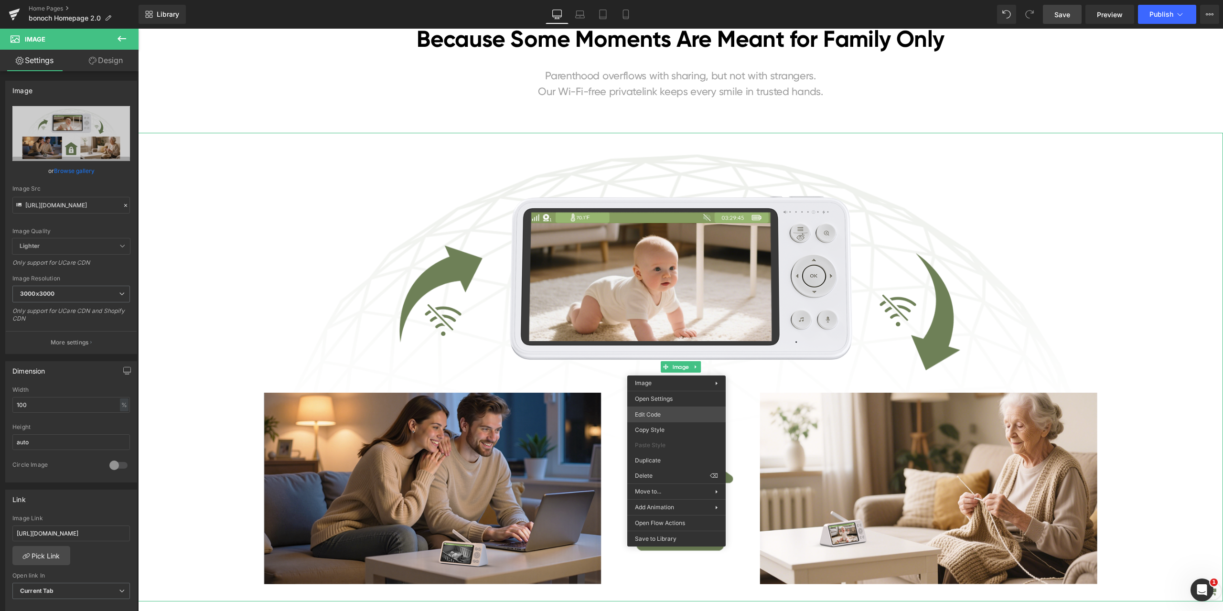
click at [666, 0] on div "Image You are previewing how the will restyle your page. You can not edit Eleme…" at bounding box center [611, 0] width 1223 height 0
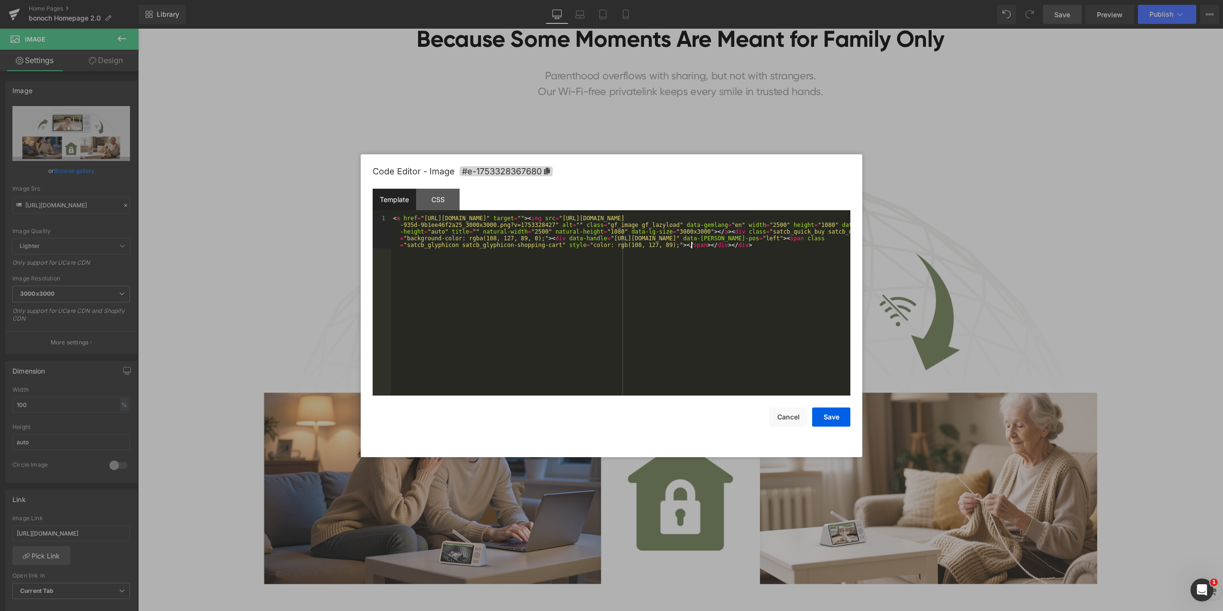
click at [532, 249] on div "< a href = "[URL][DOMAIN_NAME]" target = "" > < img src = "[URL][DOMAIN_NAME] -…" at bounding box center [620, 338] width 459 height 247
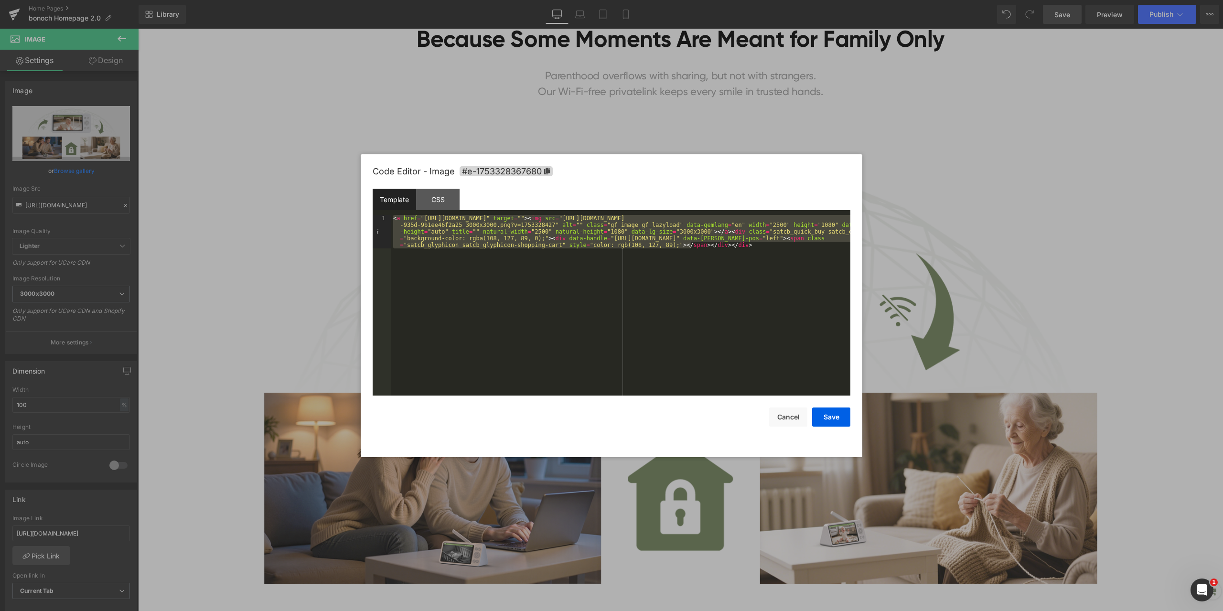
click at [962, 136] on div at bounding box center [611, 305] width 1223 height 611
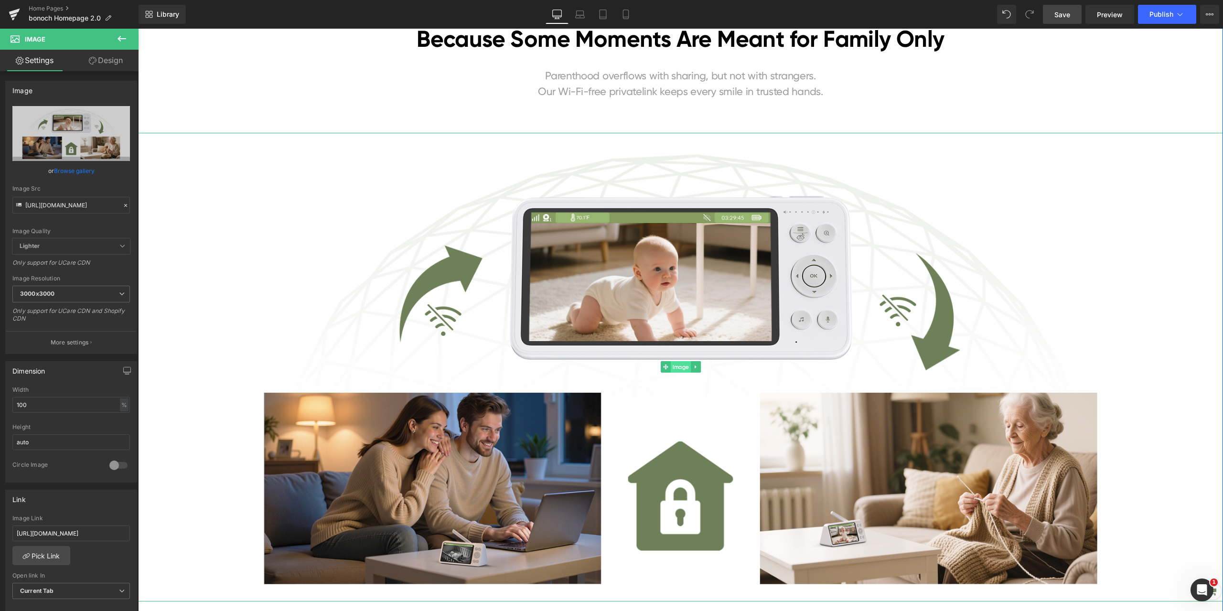
click at [678, 371] on span "Image" at bounding box center [681, 366] width 20 height 11
click at [122, 204] on icon at bounding box center [125, 205] width 7 height 7
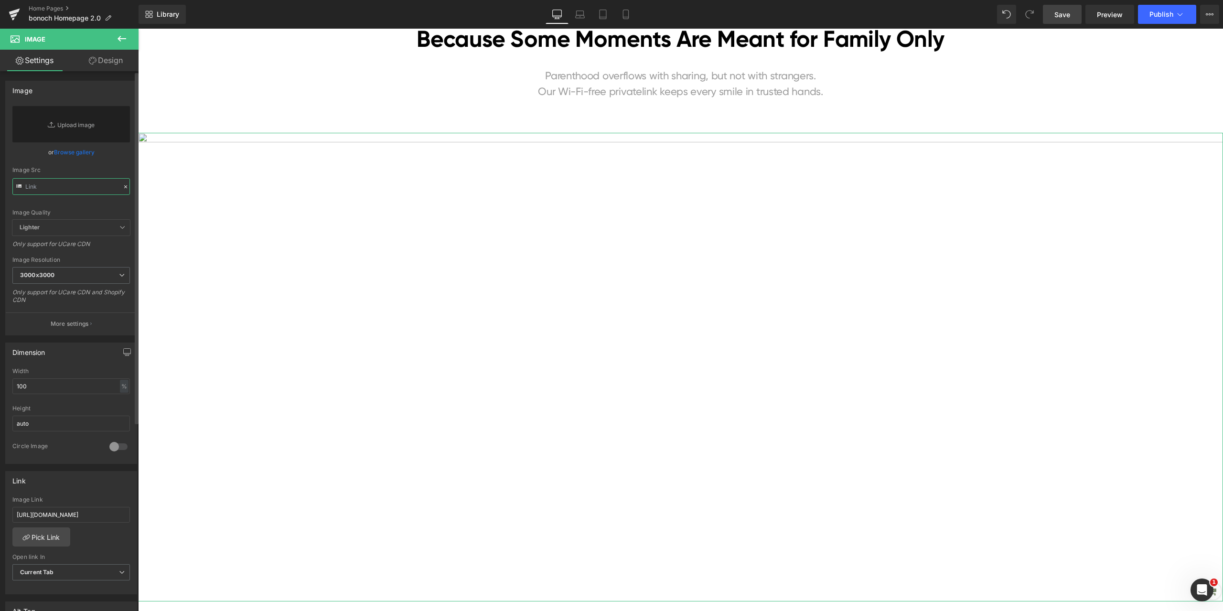
click at [78, 190] on input "text" at bounding box center [71, 186] width 118 height 17
paste input "[URL][DOMAIN_NAME]"
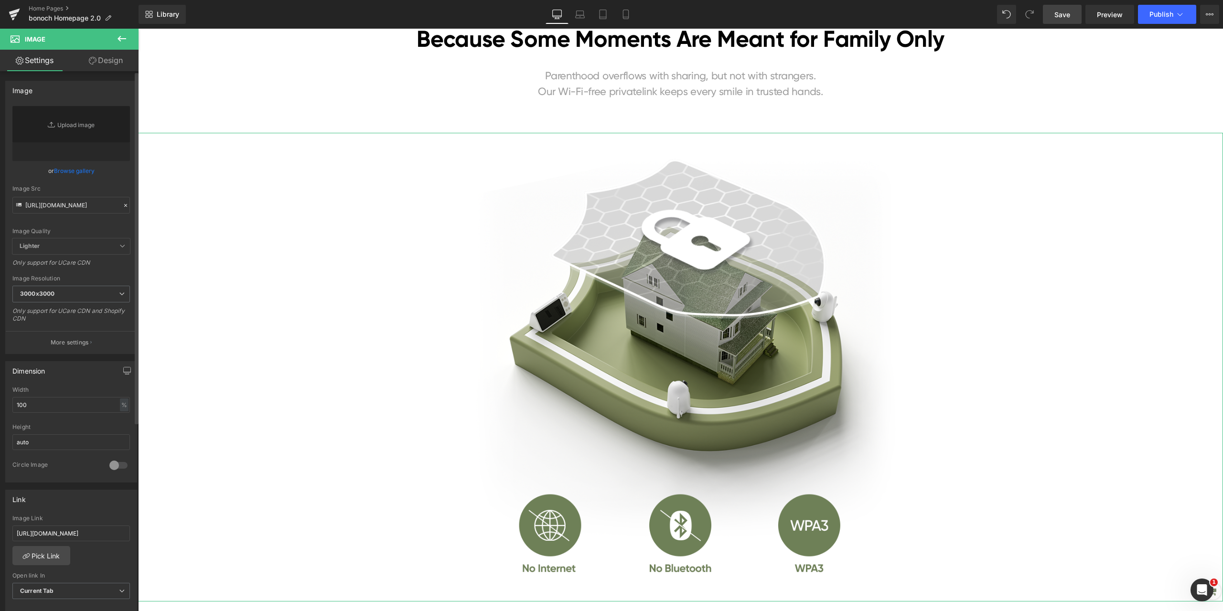
click at [105, 182] on div "Image Quality Lighter Lightest Lighter Lighter Lightest Only support for UCare …" at bounding box center [71, 172] width 118 height 132
type input "[URL][DOMAIN_NAME]"
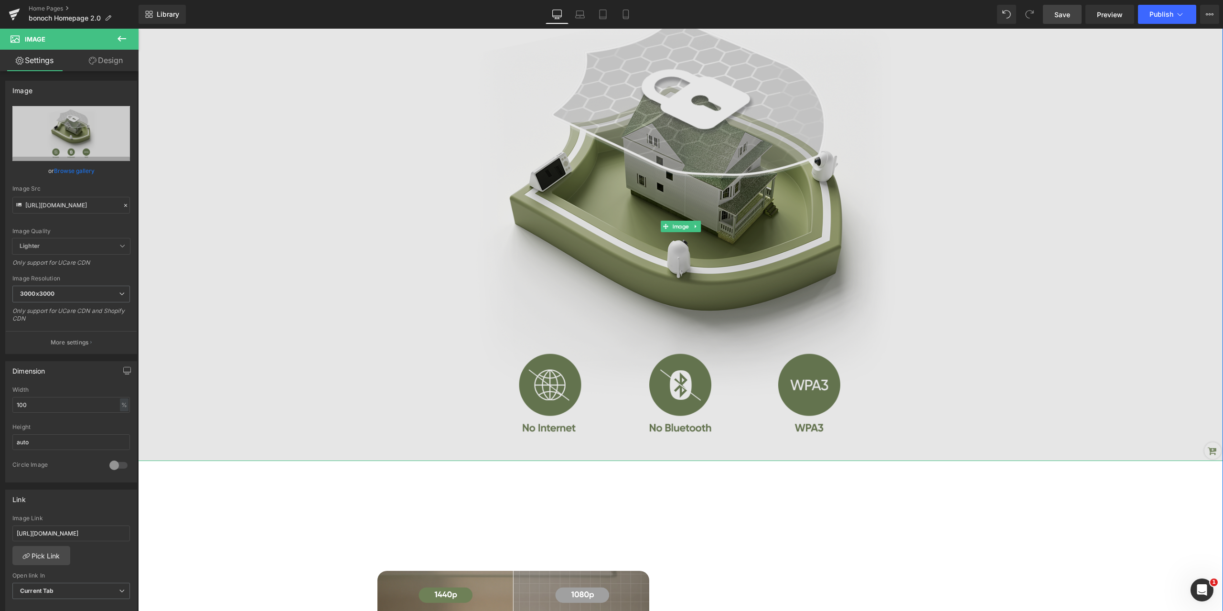
scroll to position [860, 0]
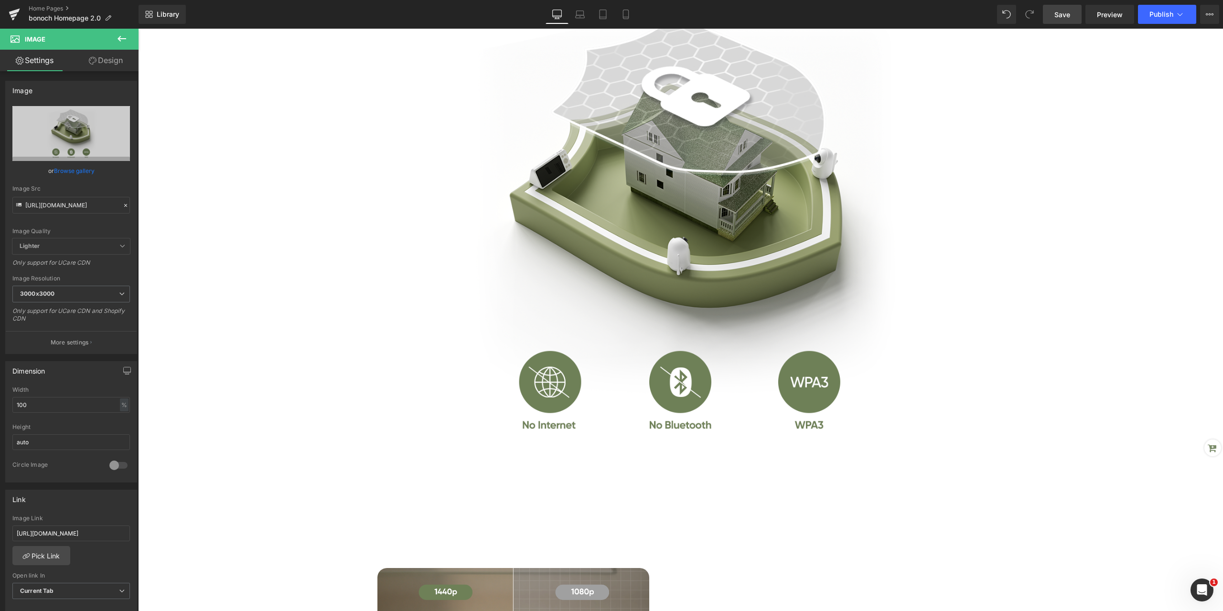
click at [1067, 12] on span "Save" at bounding box center [1062, 15] width 16 height 10
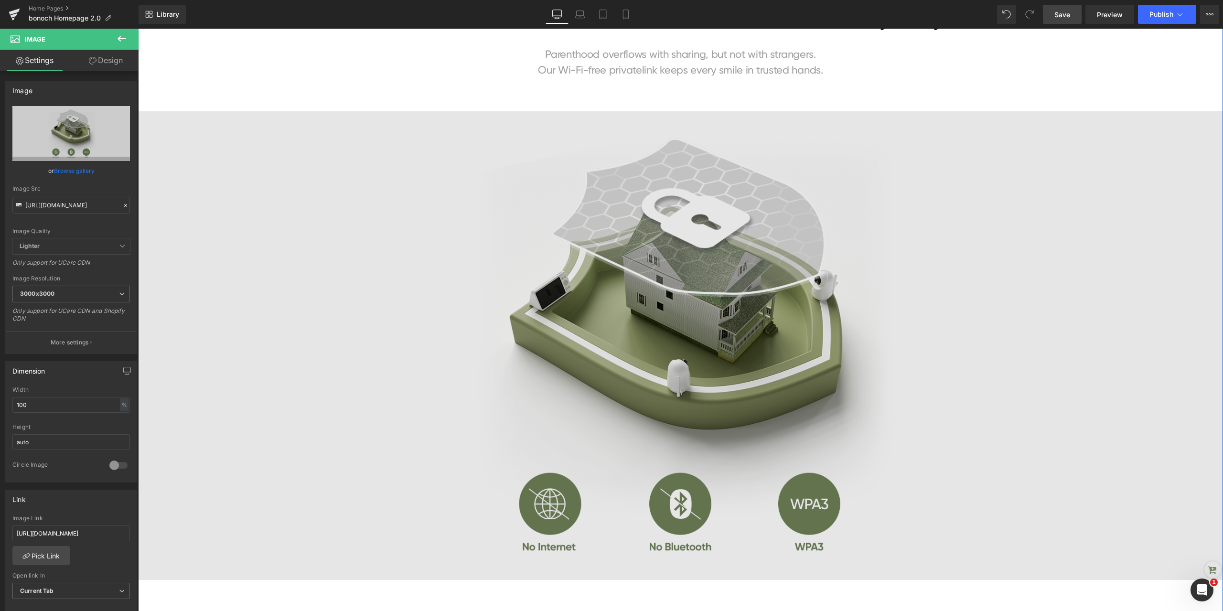
scroll to position [764, 0]
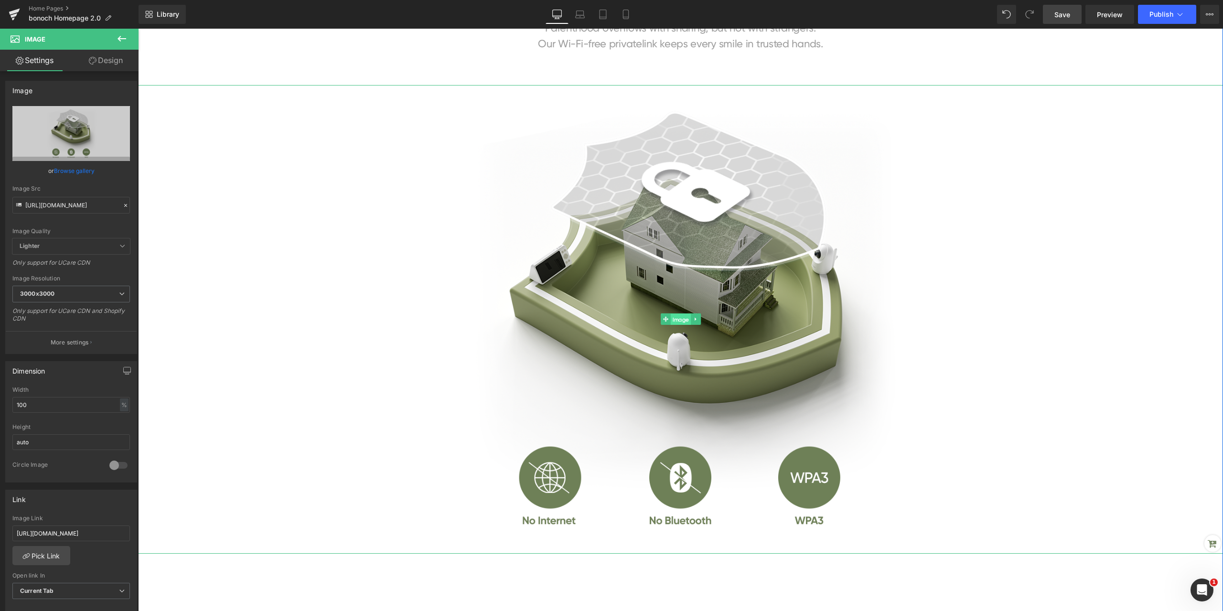
click at [679, 320] on span "Image" at bounding box center [681, 319] width 20 height 11
click at [1104, 17] on span "Preview" at bounding box center [1110, 15] width 26 height 10
click at [677, 320] on span "Image" at bounding box center [681, 319] width 20 height 11
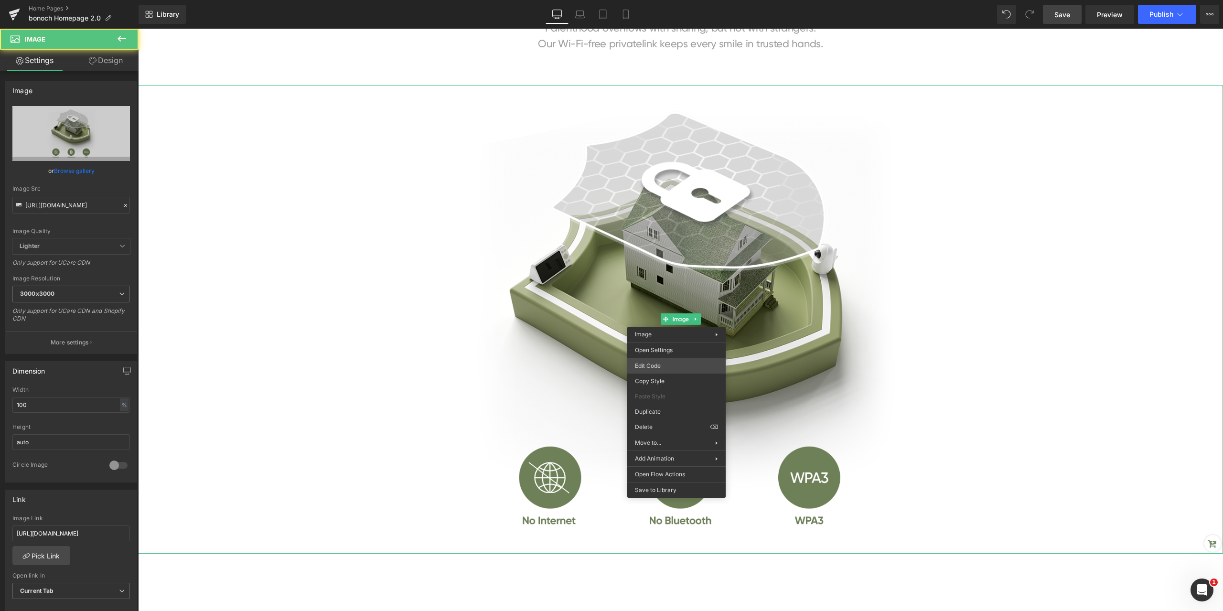
click at [658, 0] on div "Image You are previewing how the will restyle your page. You can not edit Eleme…" at bounding box center [611, 0] width 1223 height 0
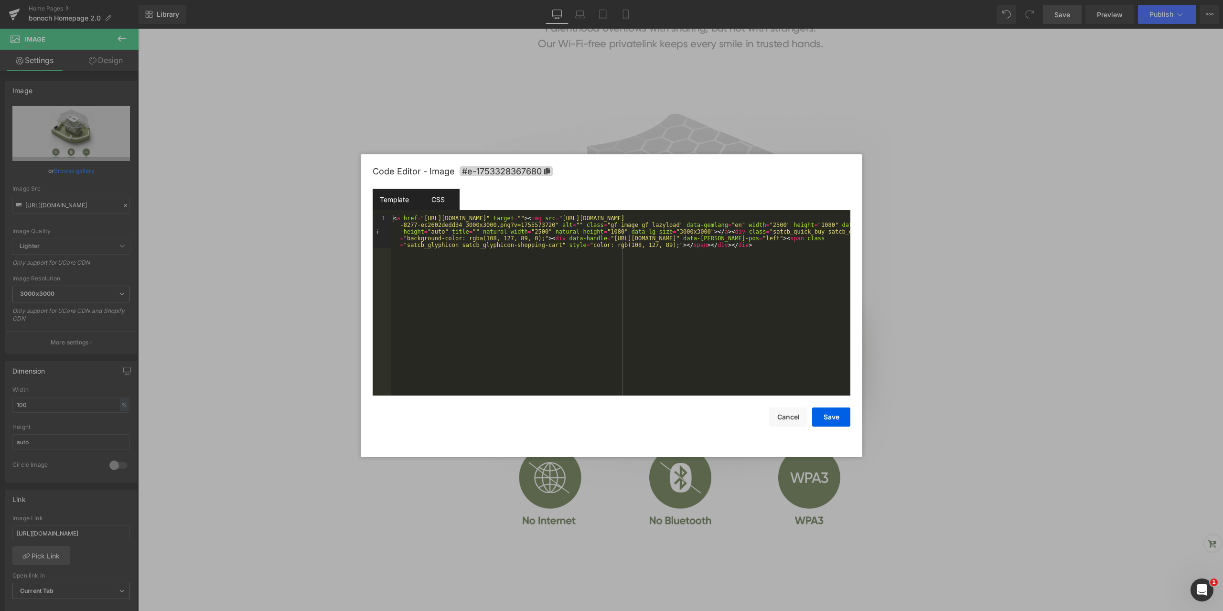
click at [443, 189] on div "CSS" at bounding box center [437, 199] width 43 height 21
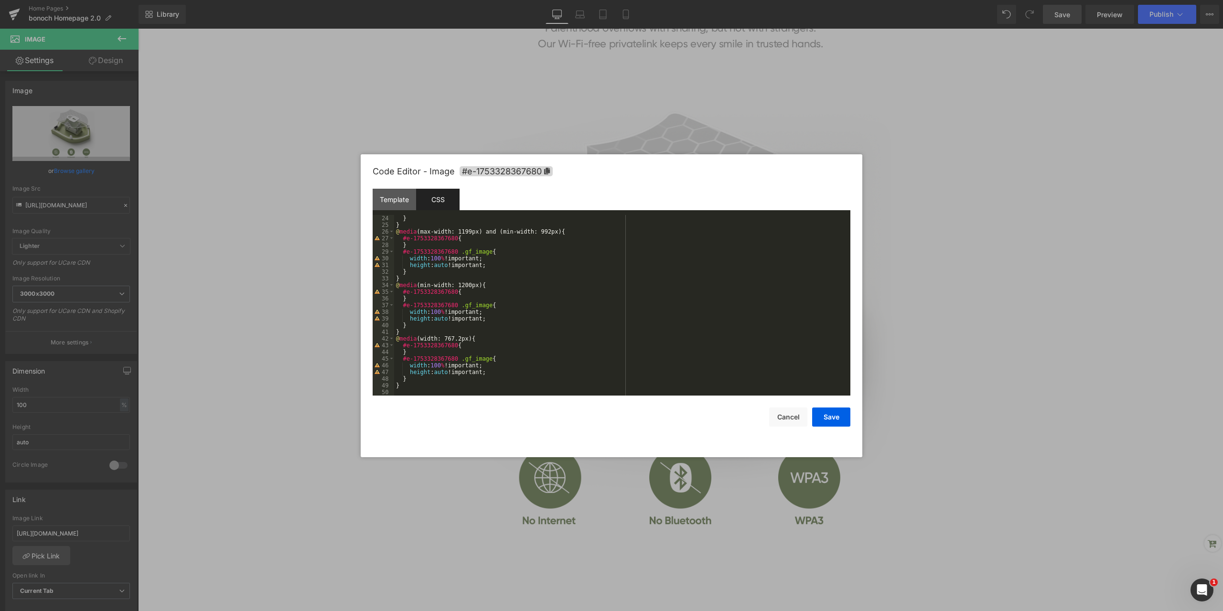
scroll to position [0, 0]
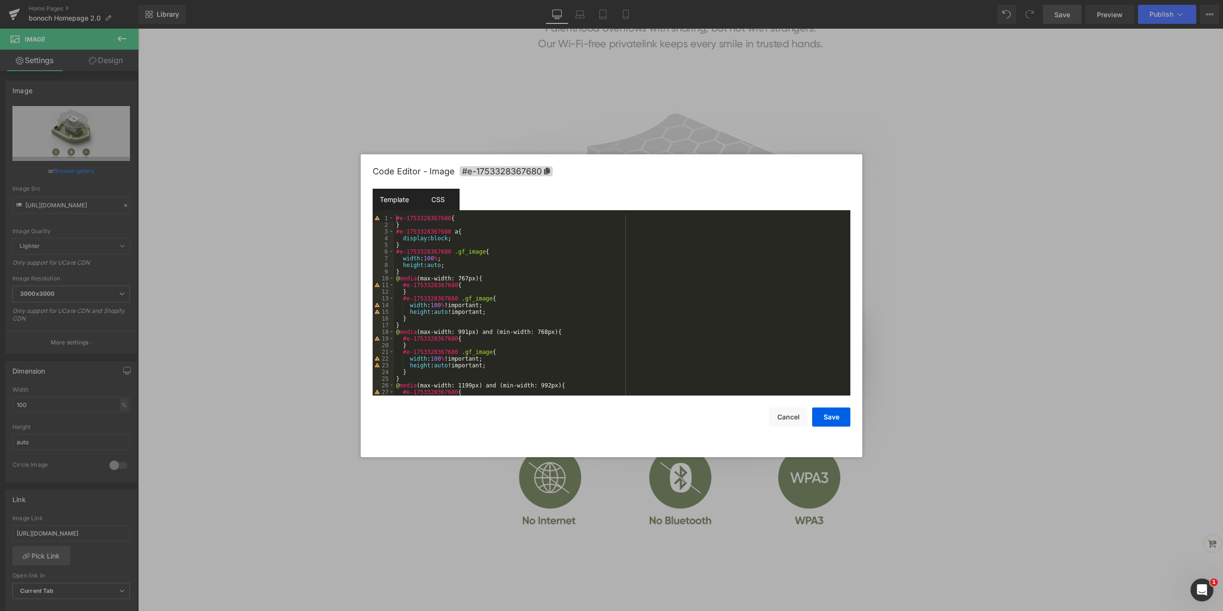
click at [392, 207] on div "Template" at bounding box center [394, 199] width 43 height 21
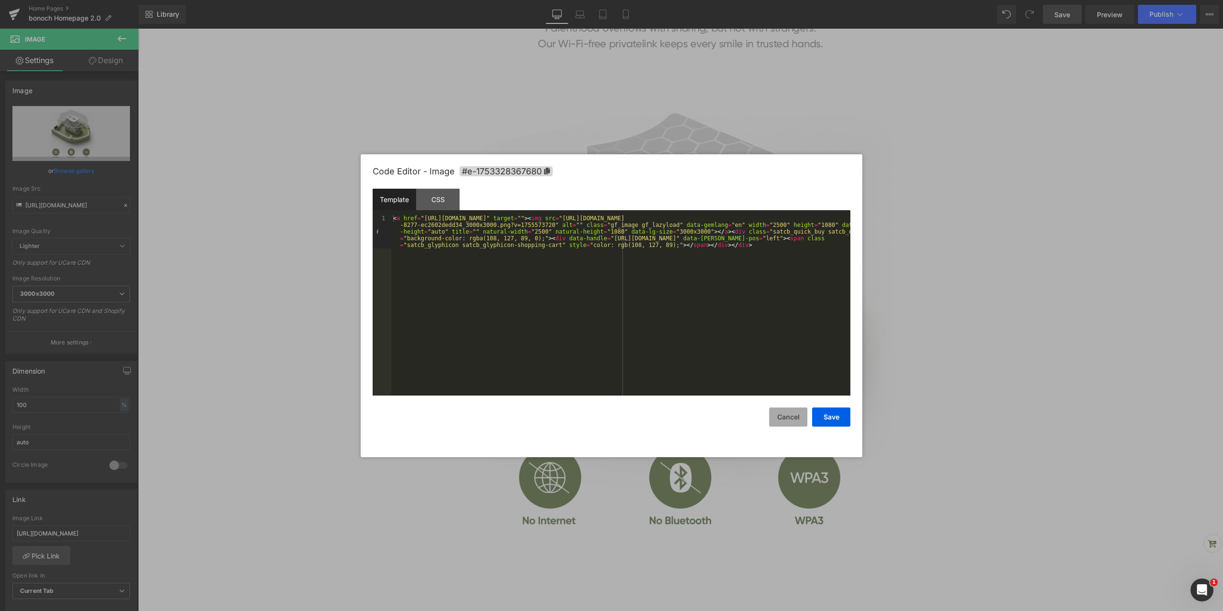
click at [790, 418] on button "Cancel" at bounding box center [788, 417] width 38 height 19
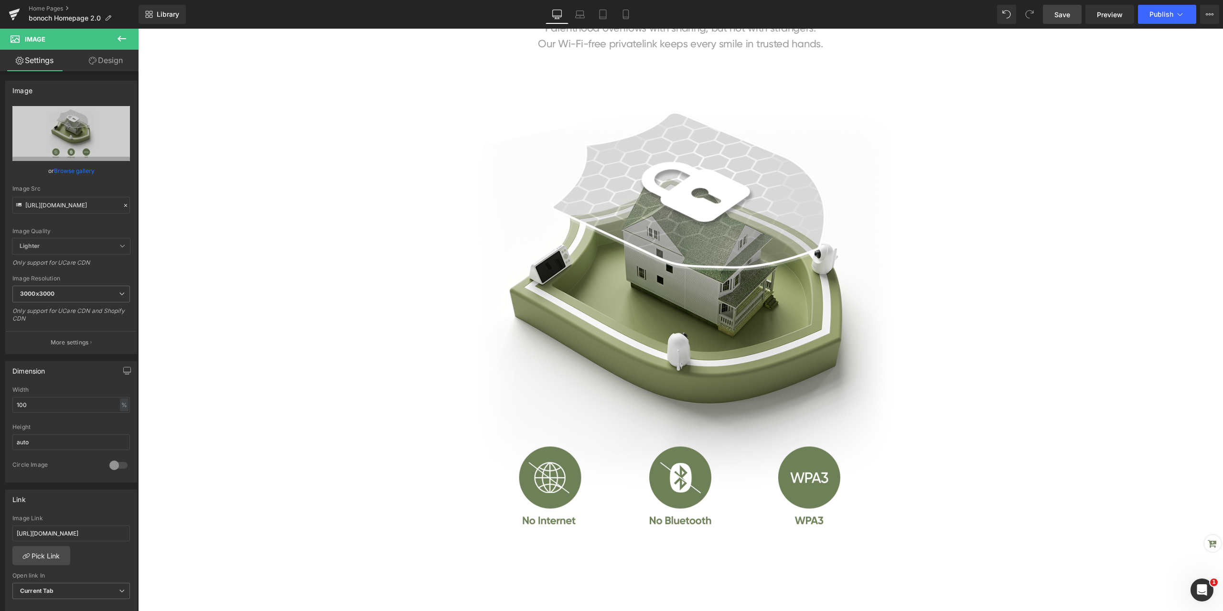
click at [124, 39] on icon at bounding box center [122, 39] width 9 height 6
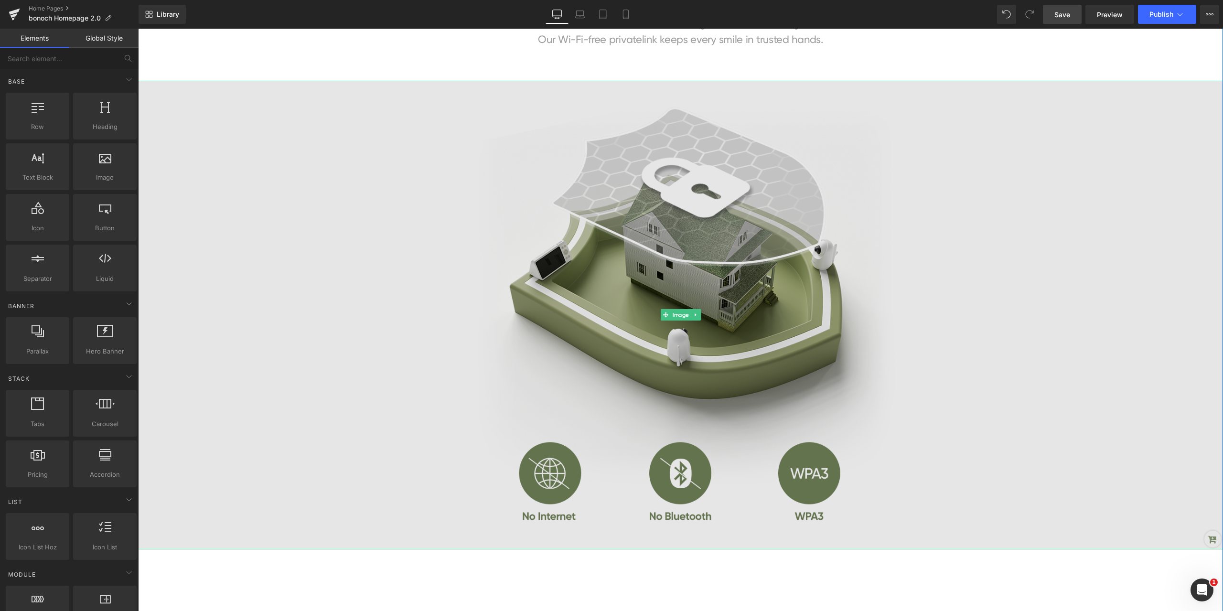
scroll to position [956, 0]
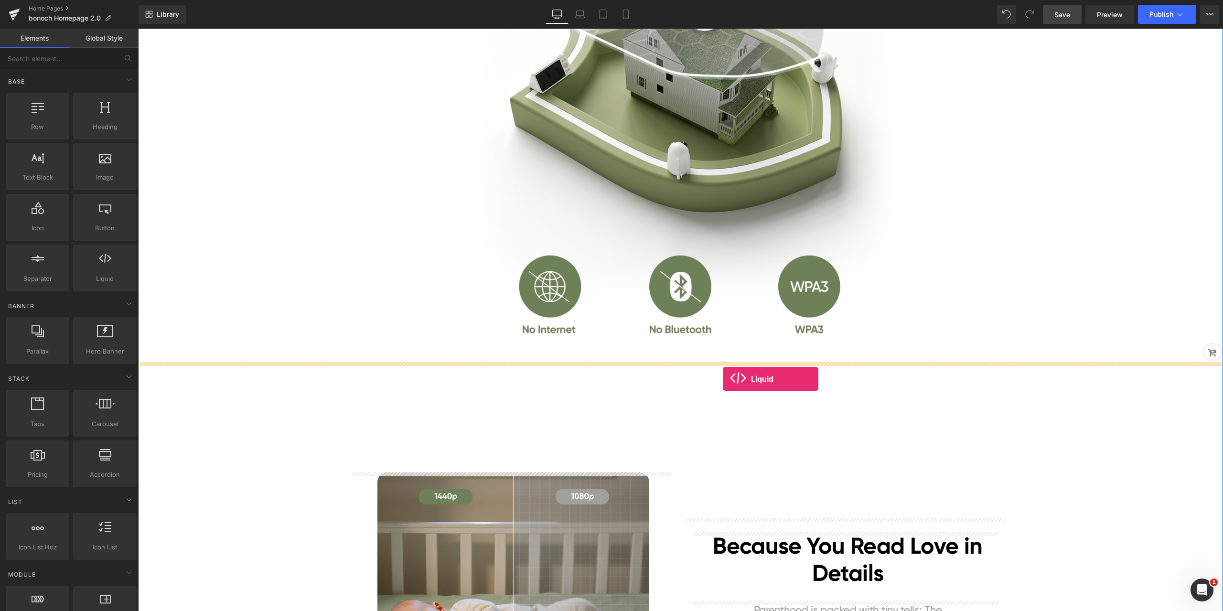
drag, startPoint x: 169, startPoint y: 277, endPoint x: 723, endPoint y: 379, distance: 563.5
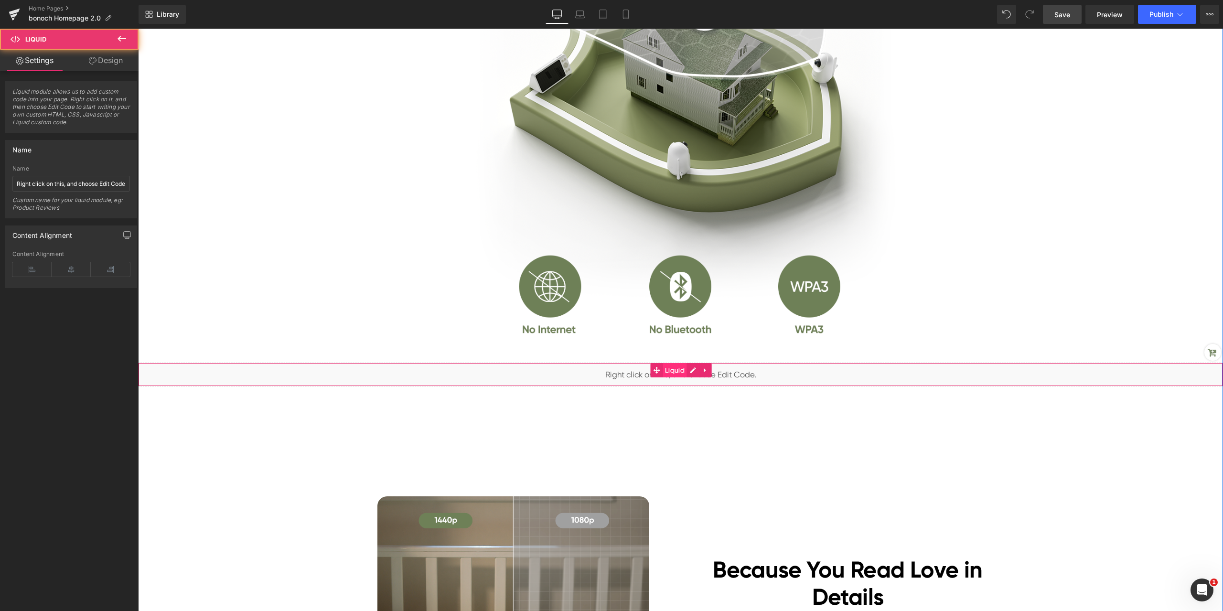
click at [667, 370] on span "Liquid" at bounding box center [675, 370] width 24 height 14
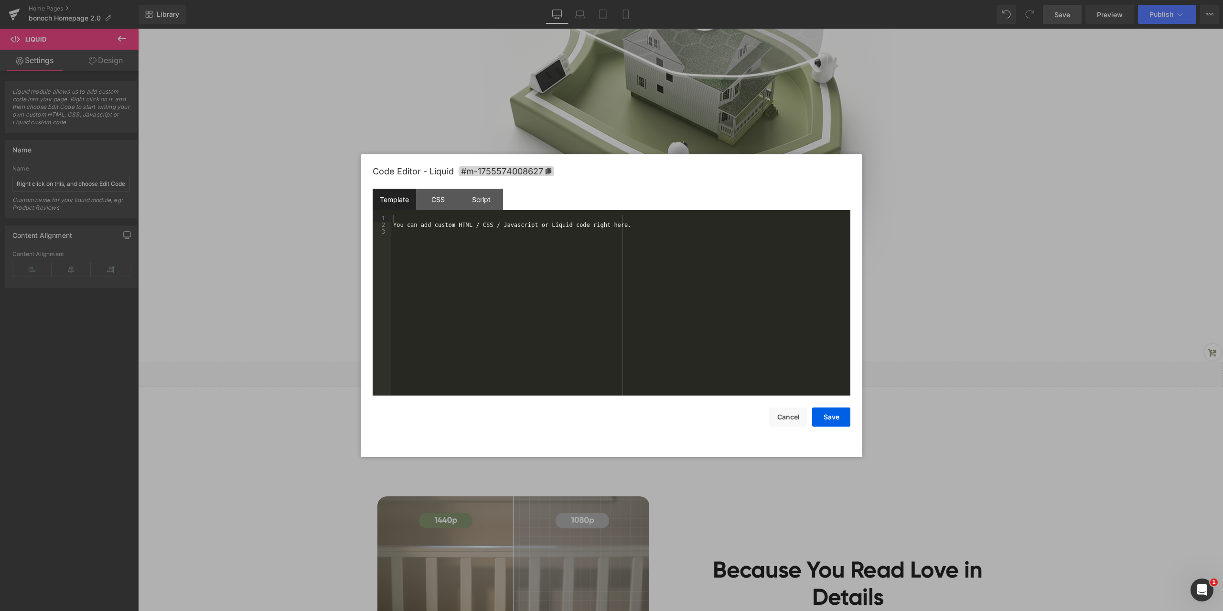
click at [658, 0] on div "Liquid You are previewing how the will restyle your page. You can not edit Elem…" at bounding box center [611, 0] width 1223 height 0
